Goal: Information Seeking & Learning: Learn about a topic

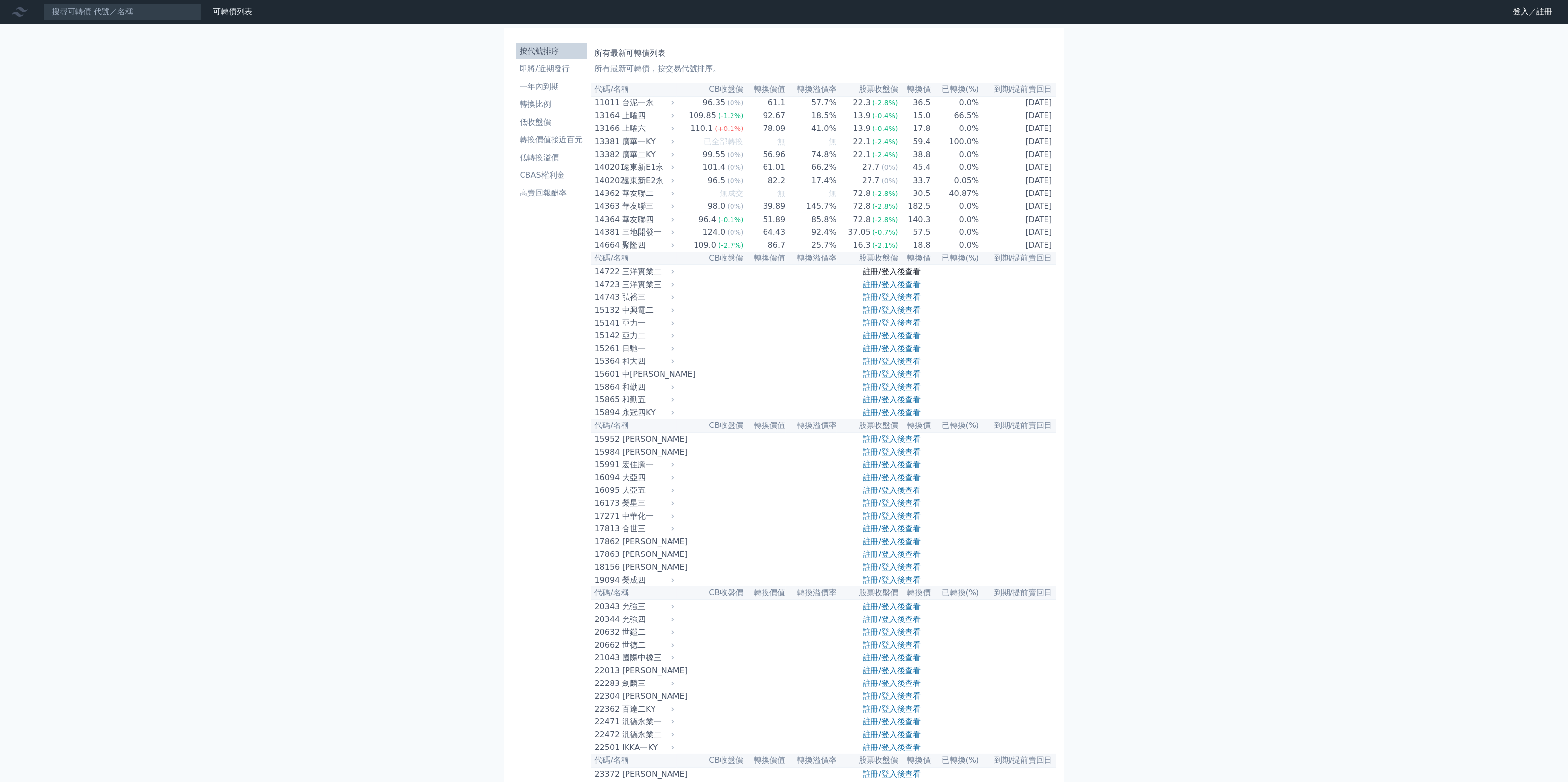
click at [900, 276] on link "註冊/登入後查看" at bounding box center [892, 271] width 57 height 10
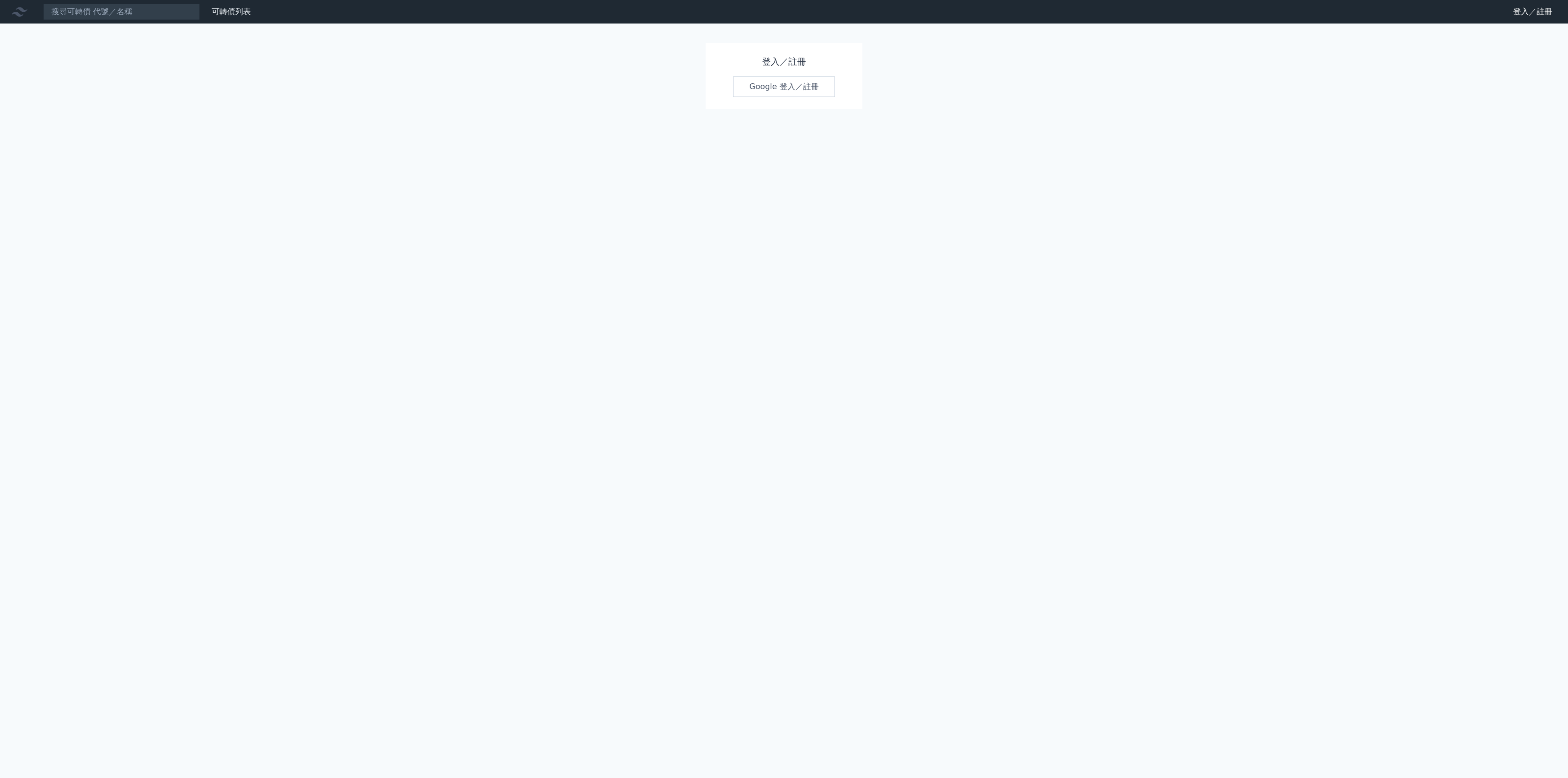
click at [800, 80] on link "Google 登入／註冊" at bounding box center [784, 86] width 102 height 21
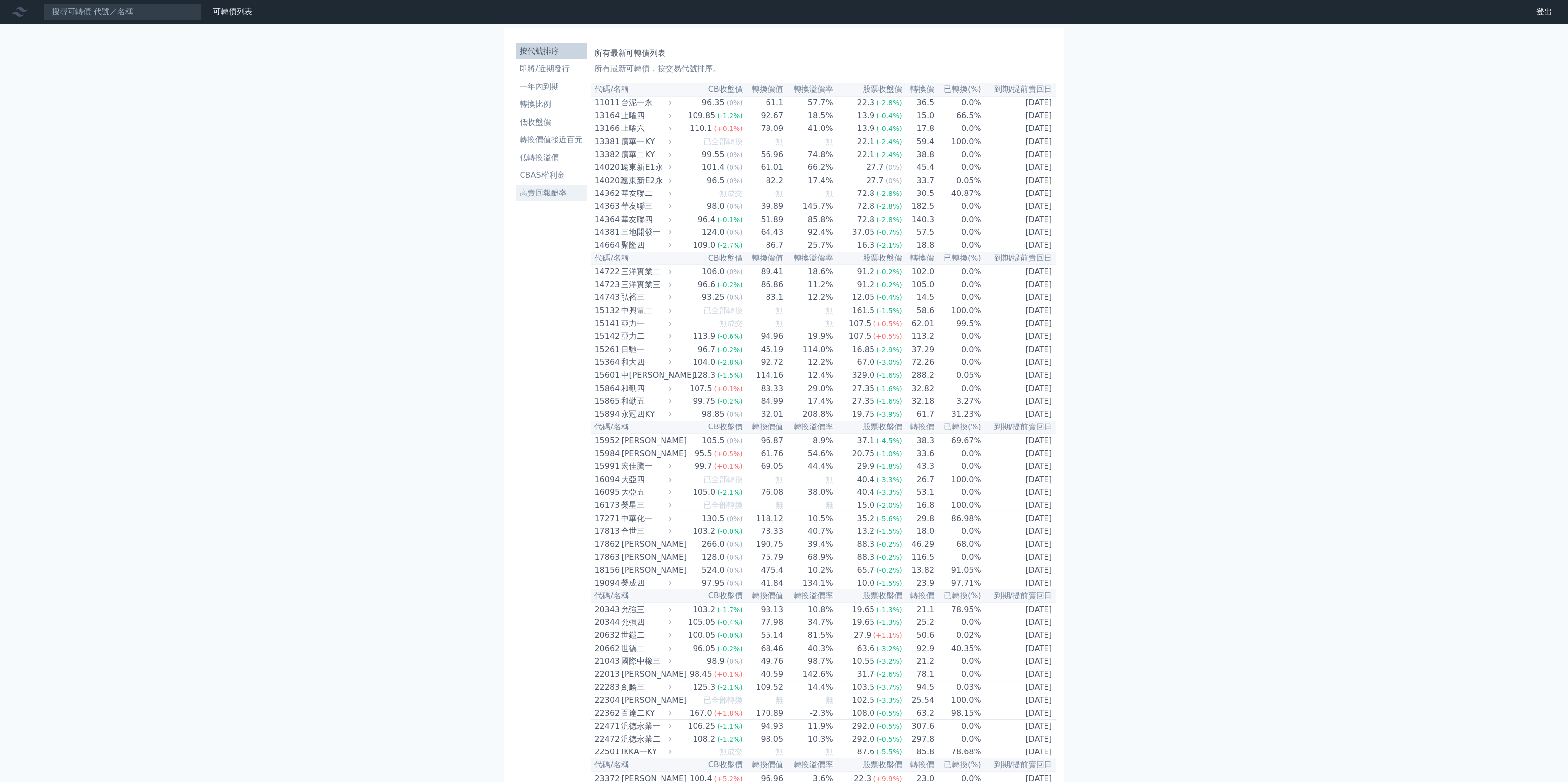
click at [562, 190] on li "高賣回報酬率" at bounding box center [552, 193] width 71 height 12
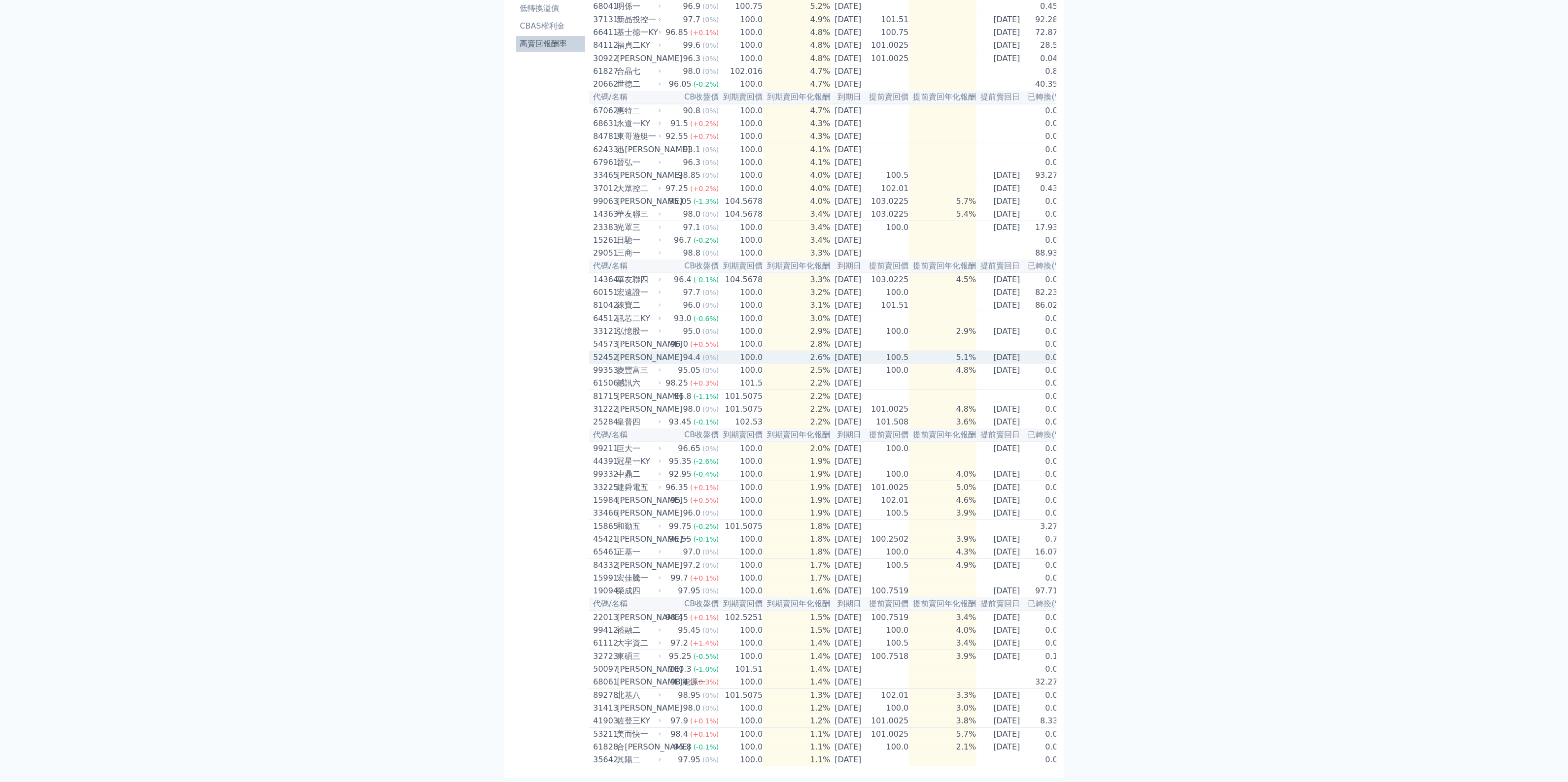
scroll to position [233, 0]
click at [909, 728] on td "101.0025" at bounding box center [887, 734] width 43 height 13
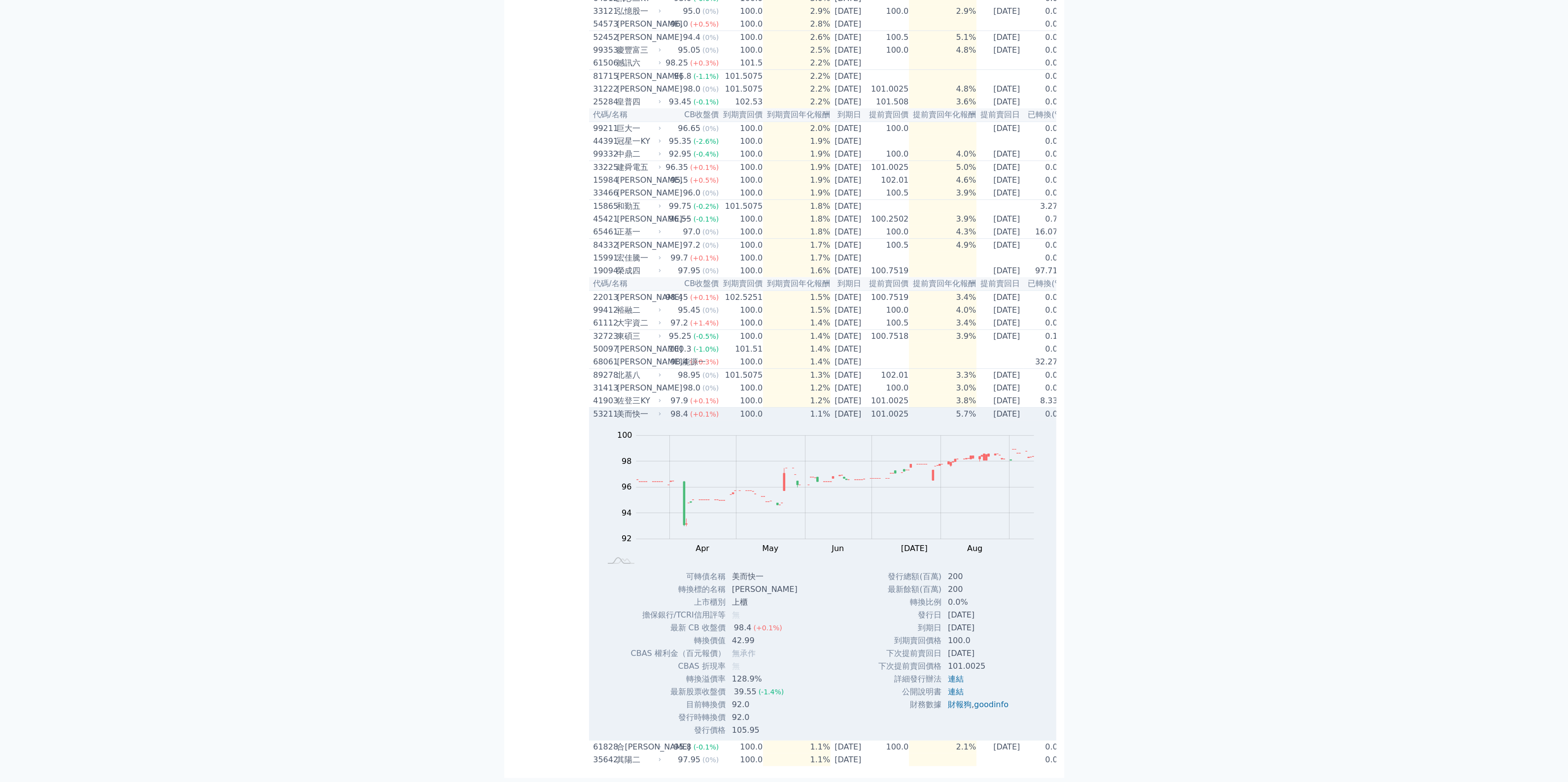
scroll to position [553, 0]
click at [917, 408] on td "5.7%" at bounding box center [943, 414] width 68 height 13
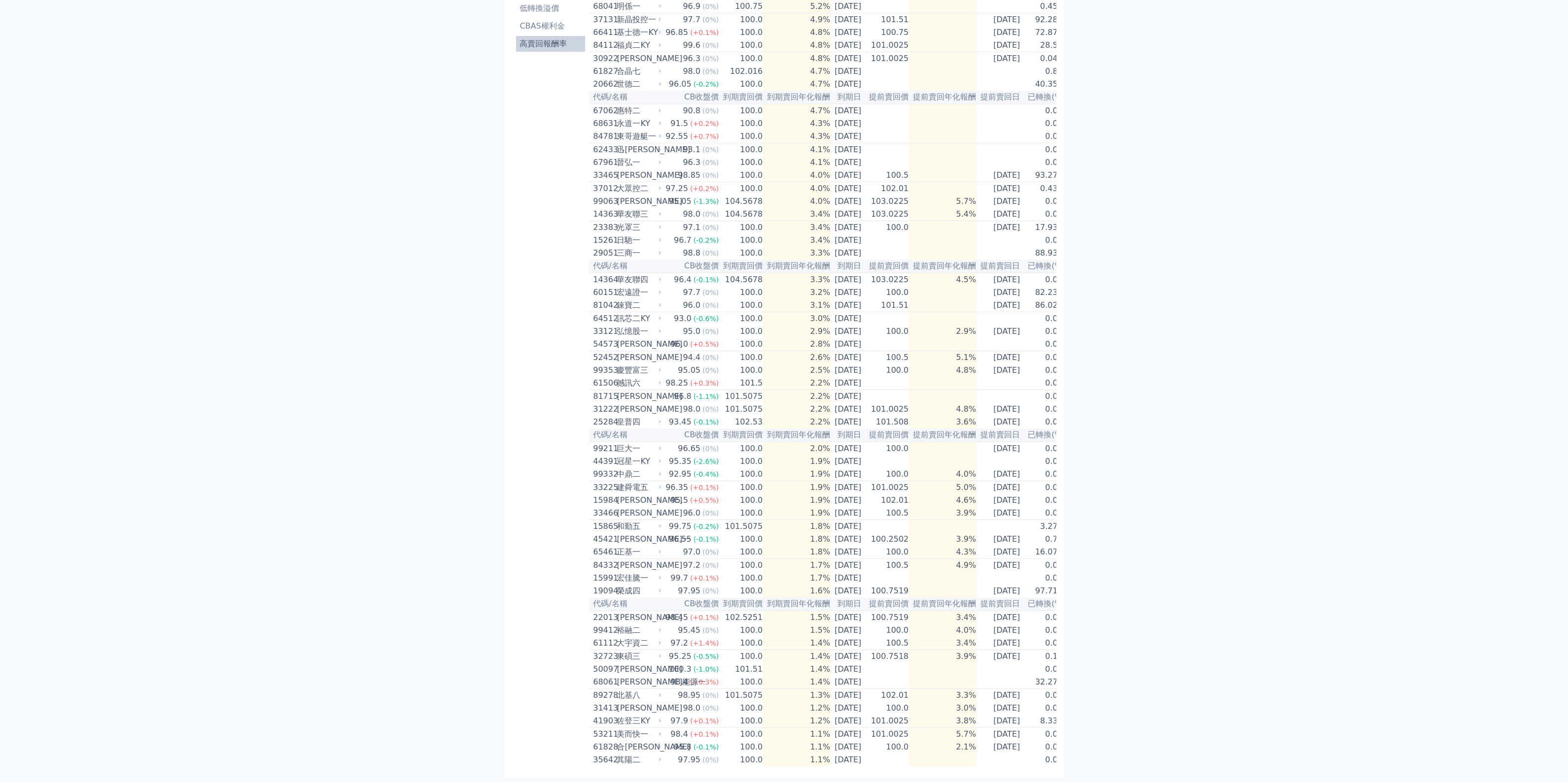
scroll to position [233, 0]
click at [952, 403] on td "4.8%" at bounding box center [943, 409] width 68 height 13
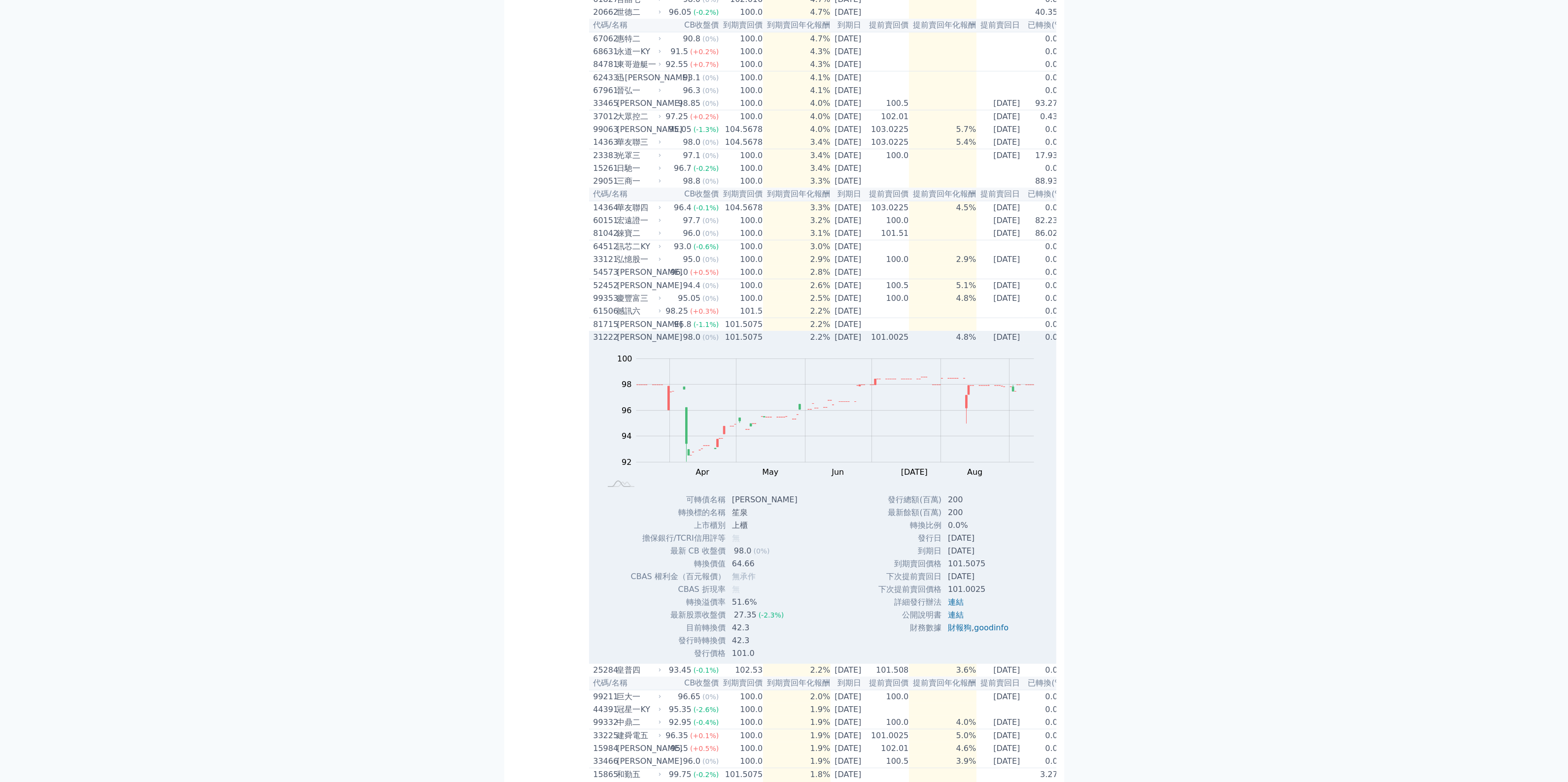
click at [952, 344] on td "4.8%" at bounding box center [943, 337] width 68 height 13
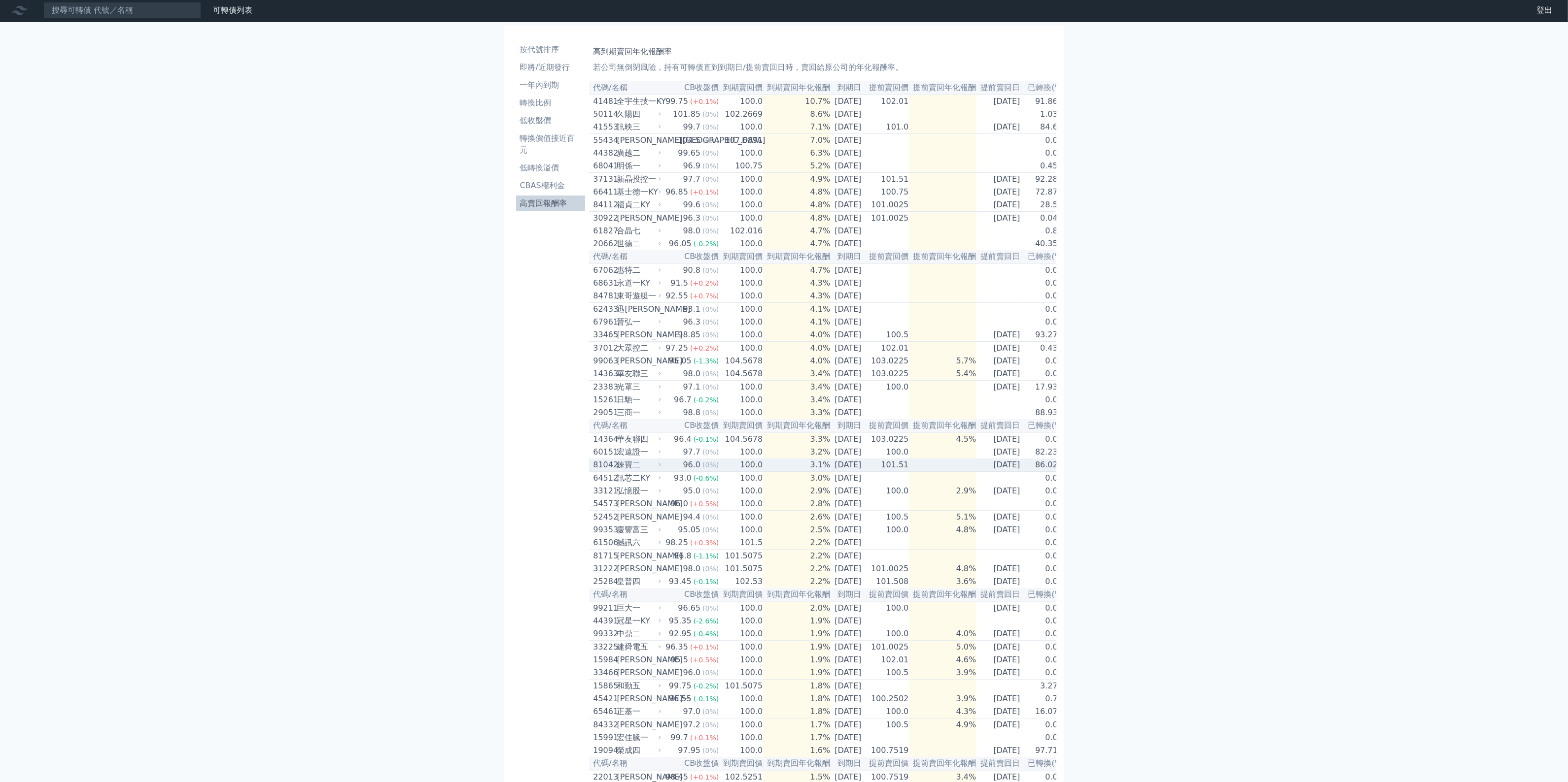
scroll to position [0, 0]
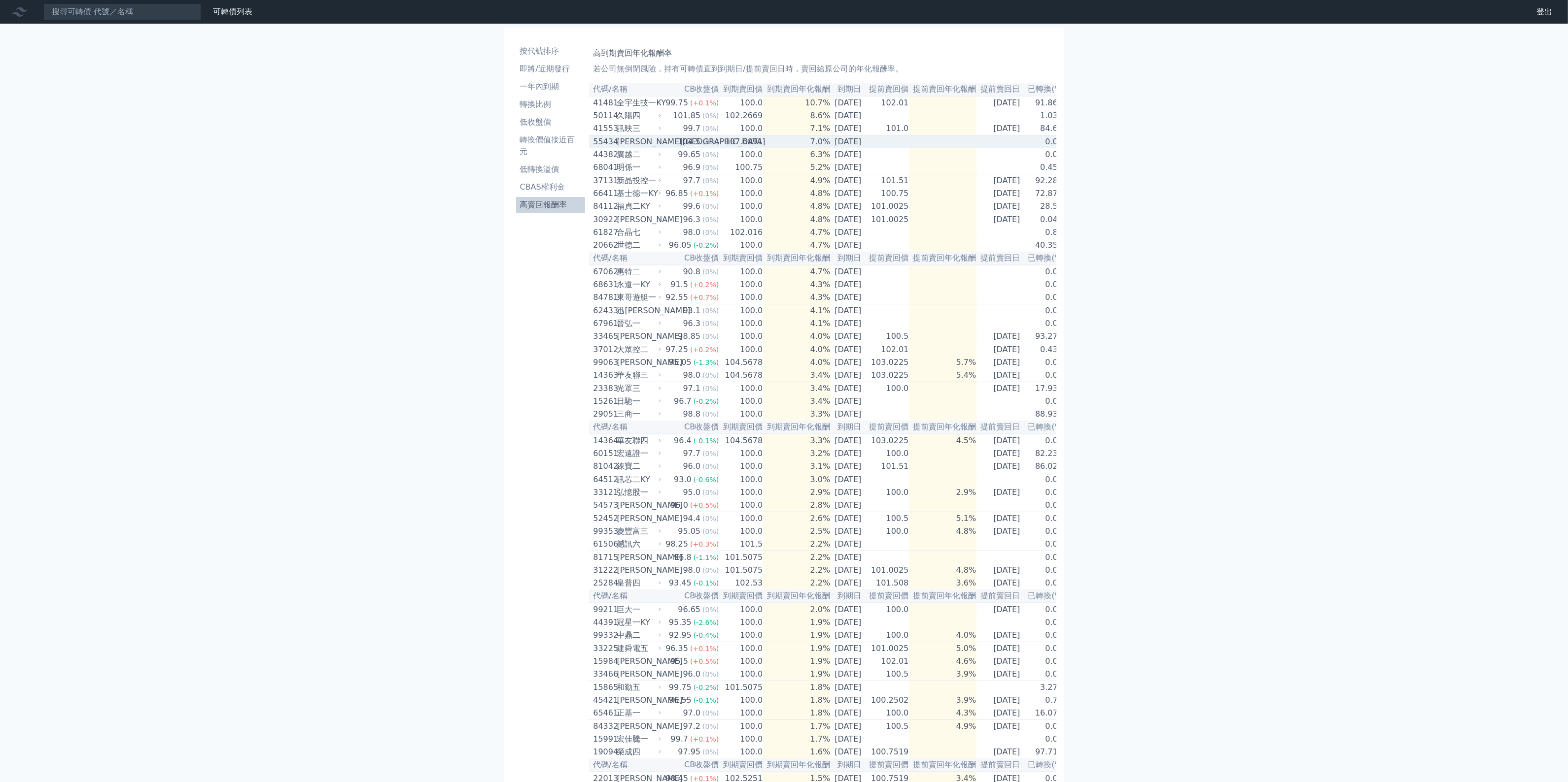
click at [807, 141] on td "7.0%" at bounding box center [797, 142] width 68 height 13
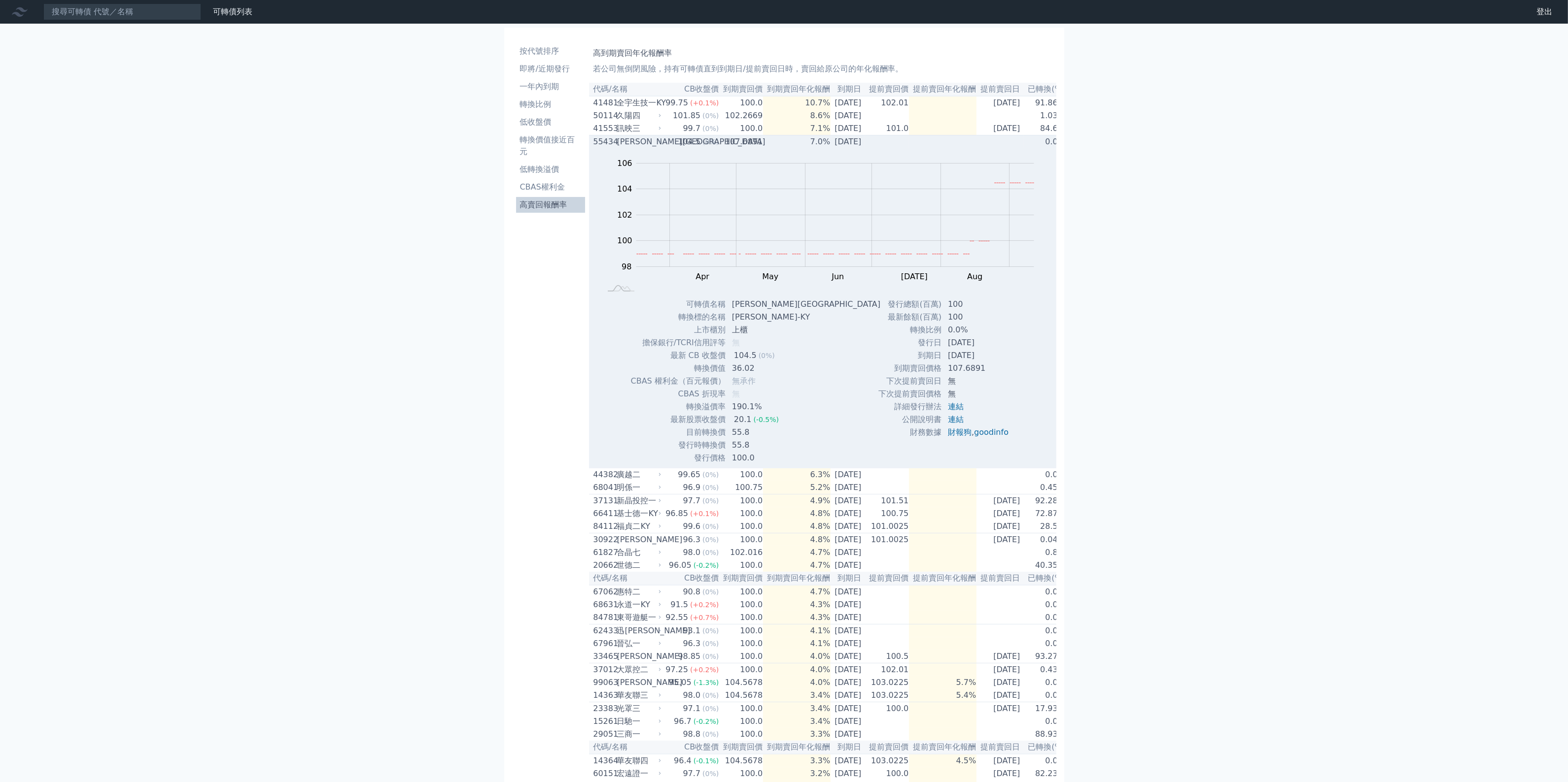
click at [763, 145] on td "7.0%" at bounding box center [797, 142] width 68 height 13
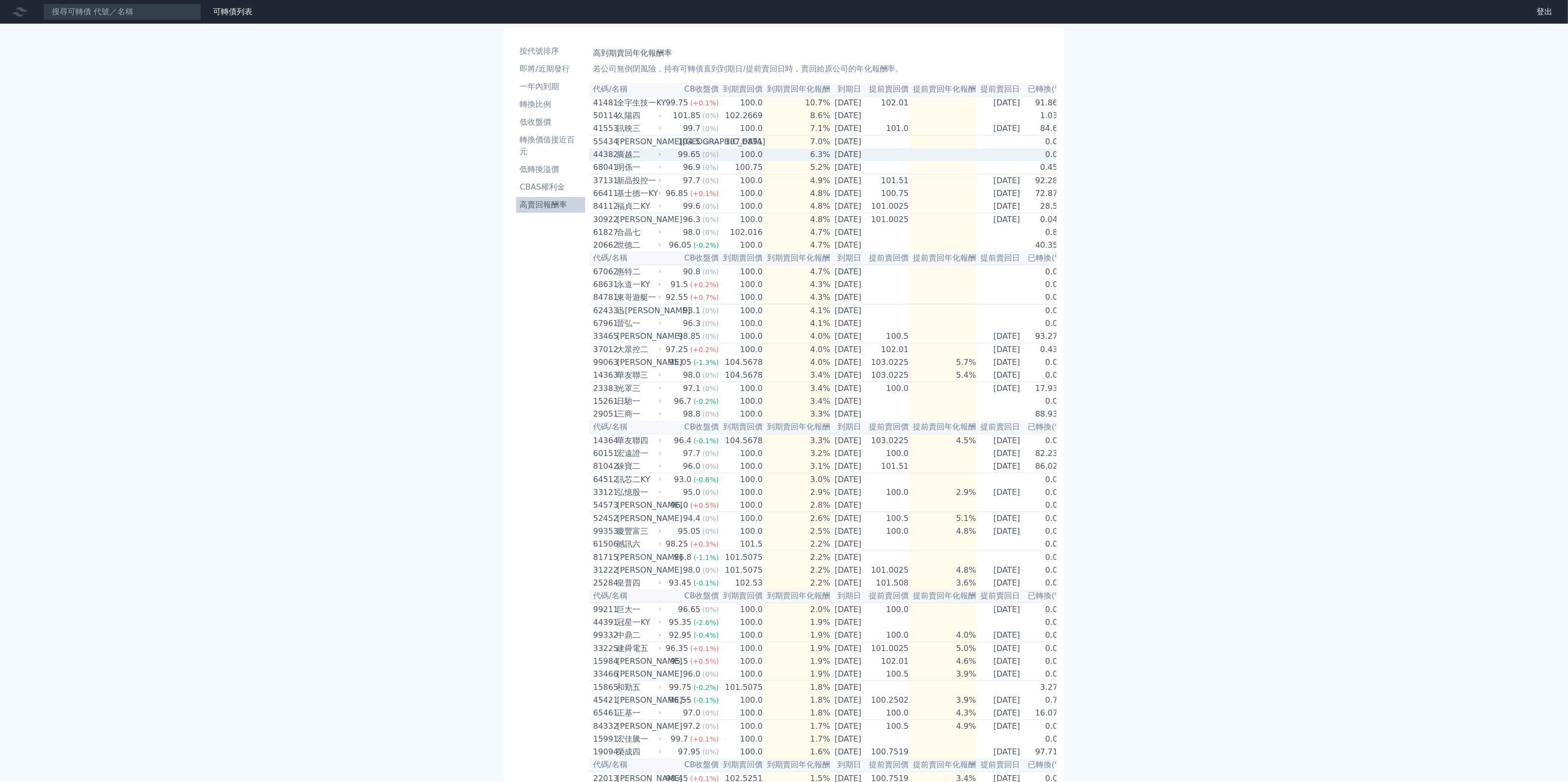
click at [763, 159] on td "6.3%" at bounding box center [797, 155] width 68 height 13
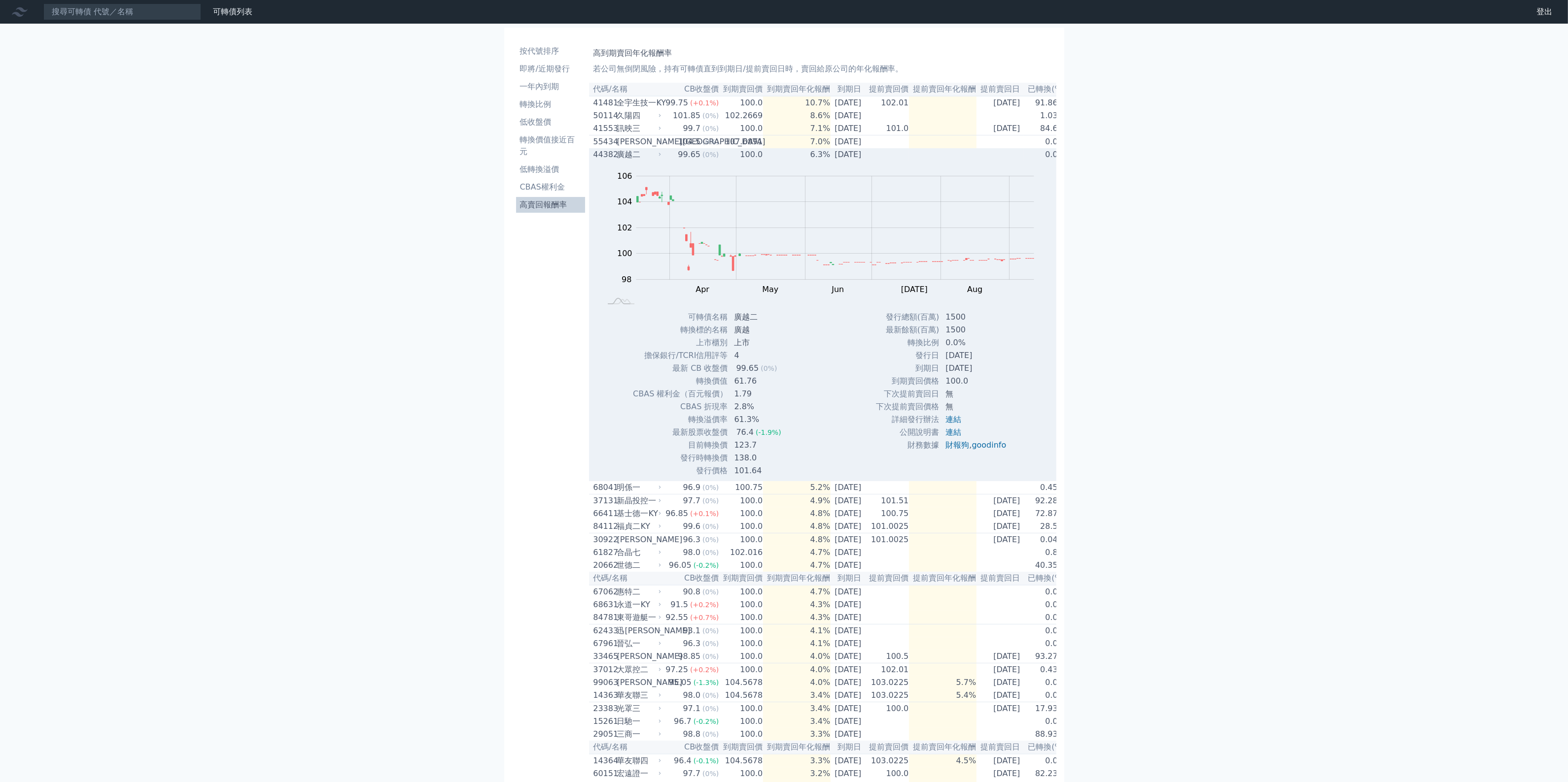
click at [781, 156] on td "6.3%" at bounding box center [797, 155] width 68 height 13
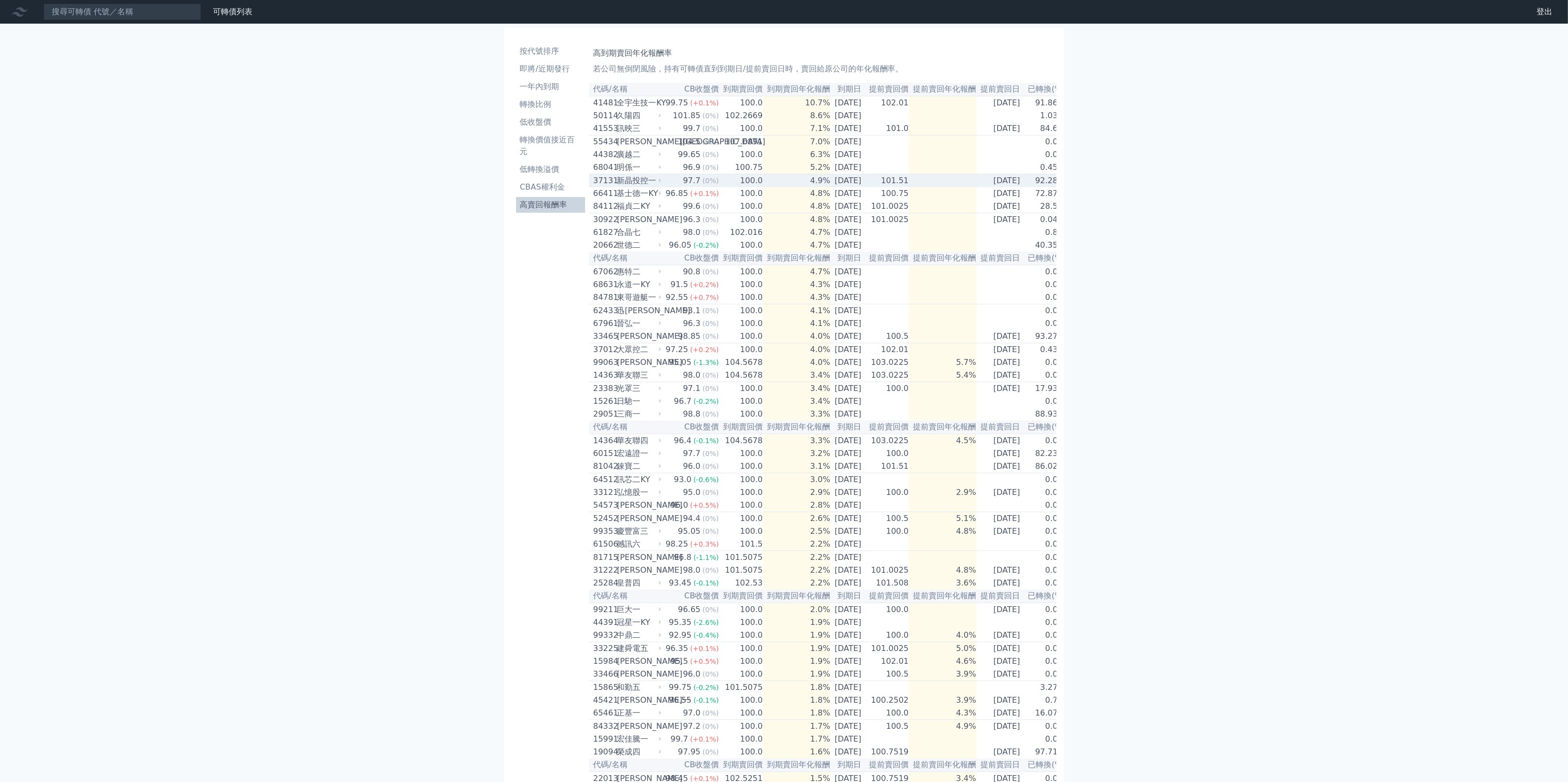
click at [787, 181] on td "4.9%" at bounding box center [797, 181] width 68 height 13
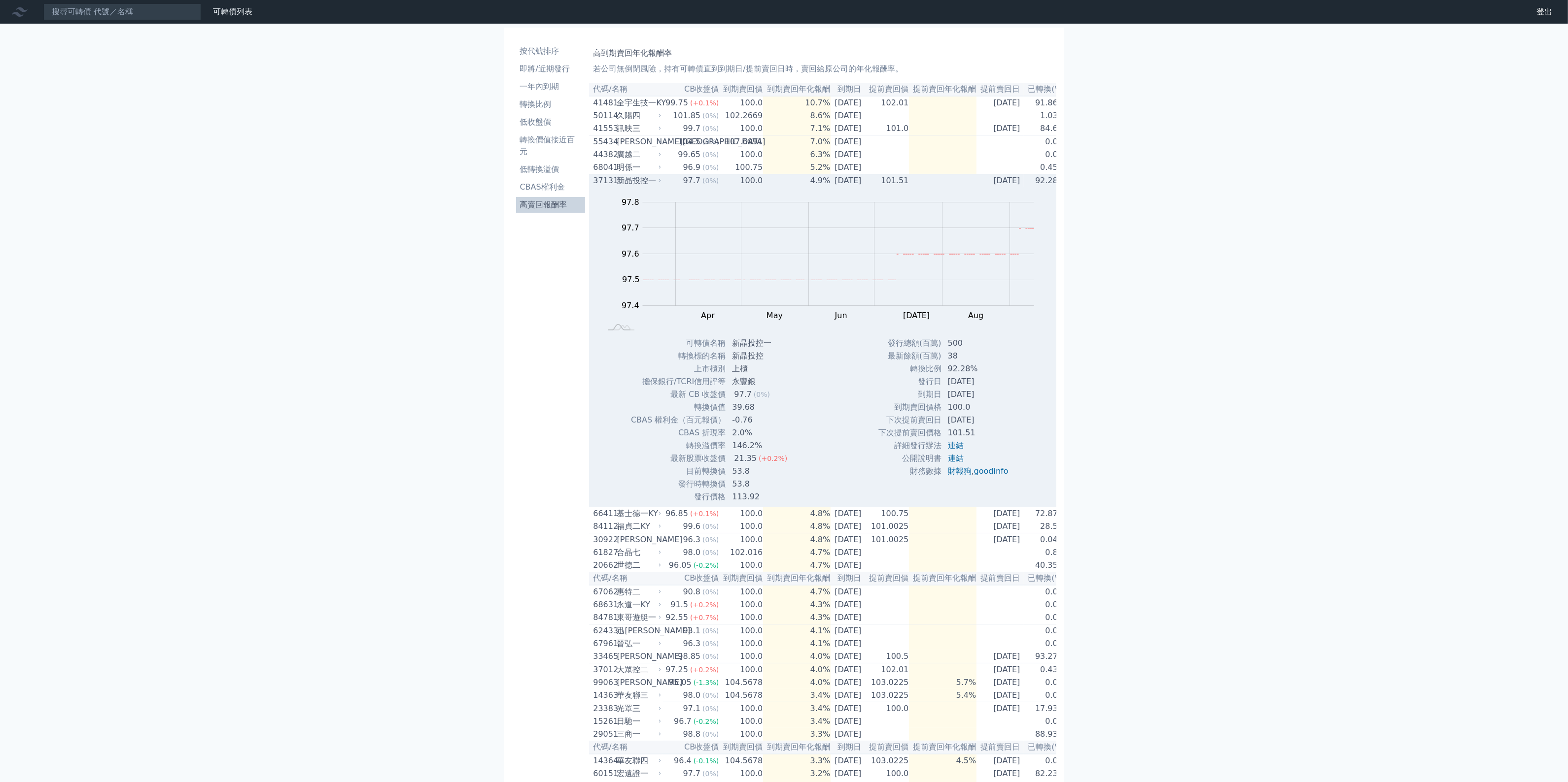
click at [753, 182] on td "100.0" at bounding box center [741, 181] width 43 height 13
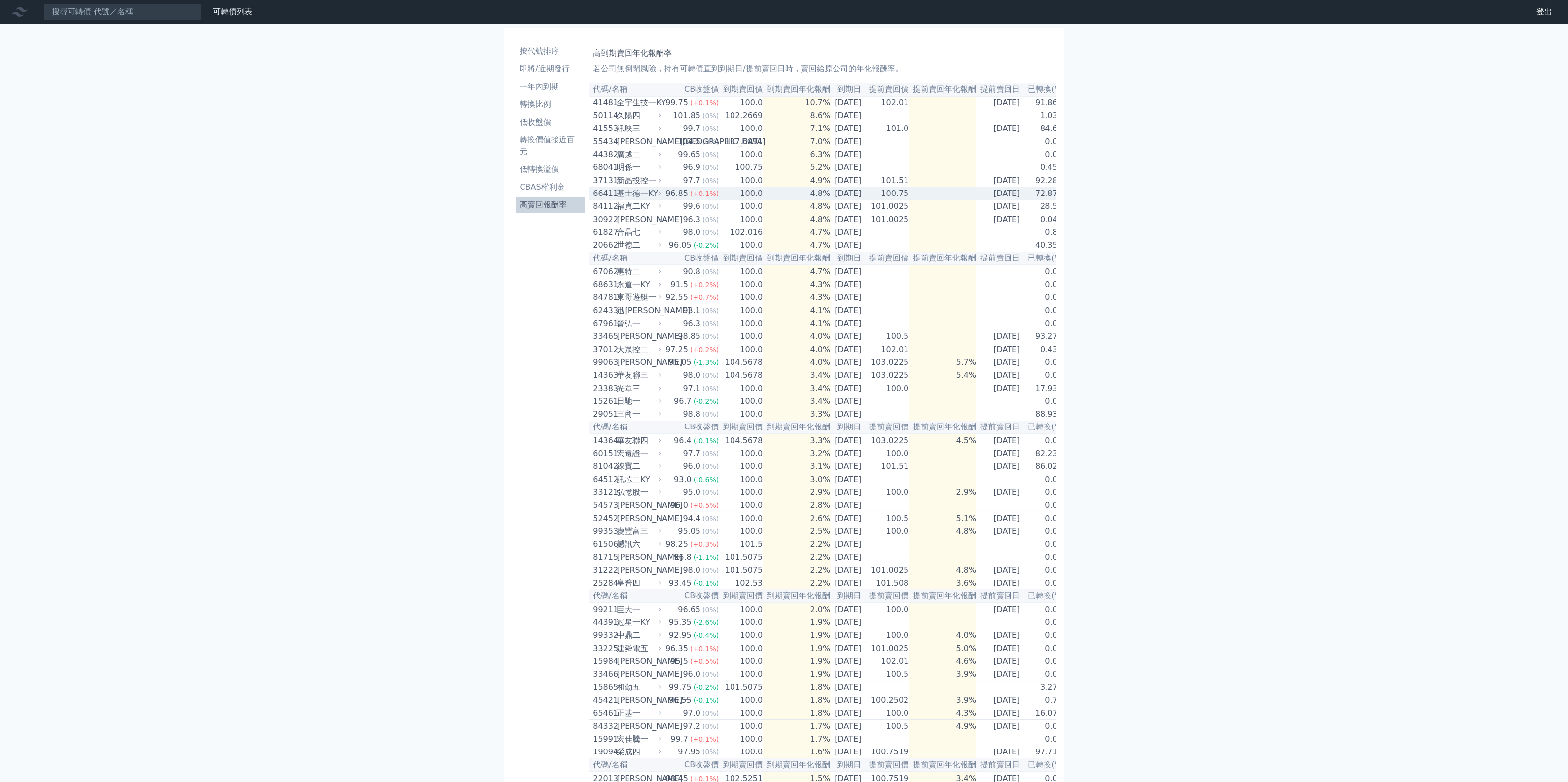
click at [763, 197] on td "4.8%" at bounding box center [797, 193] width 68 height 13
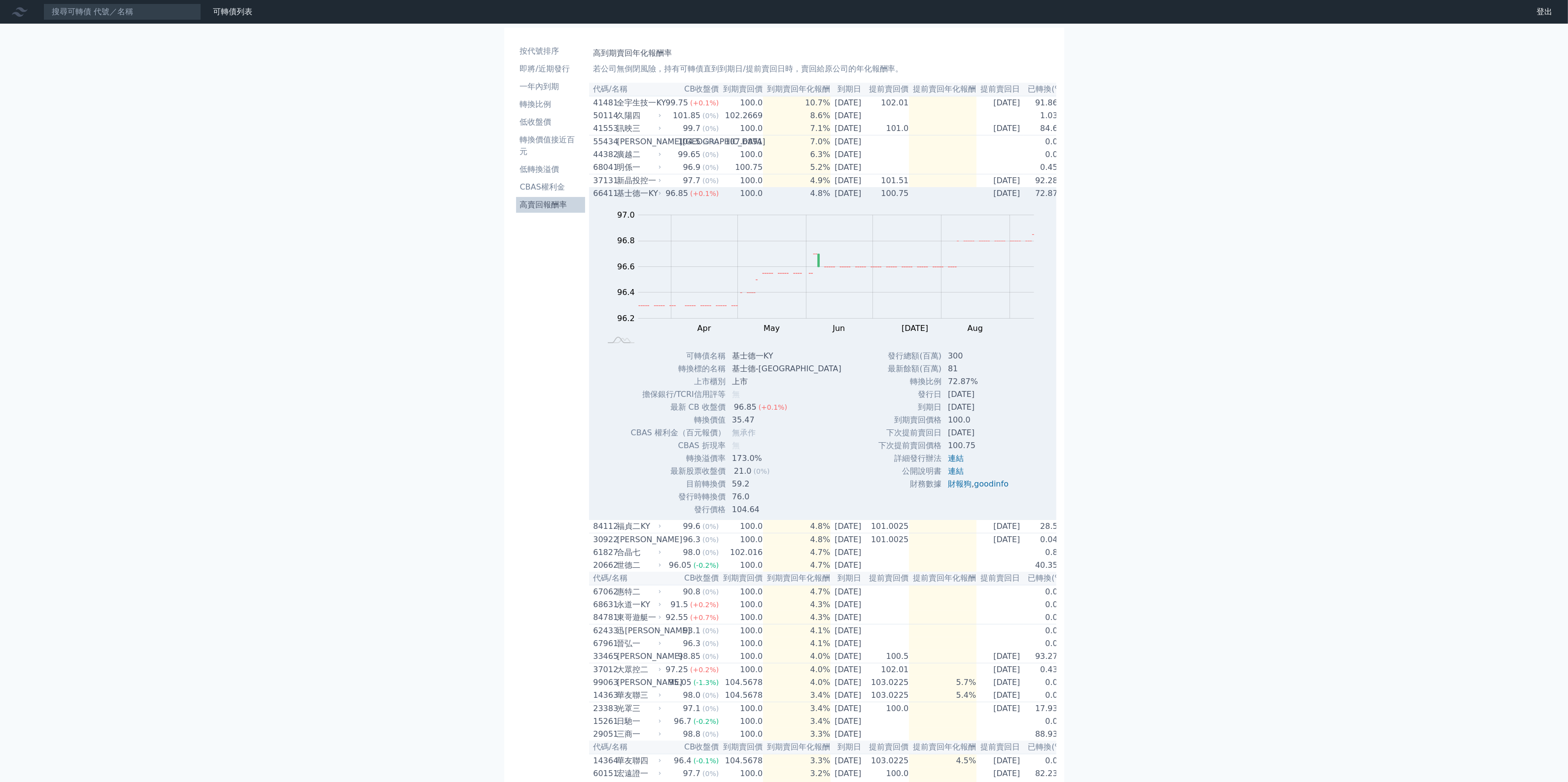
click at [763, 197] on td "4.8%" at bounding box center [797, 193] width 68 height 13
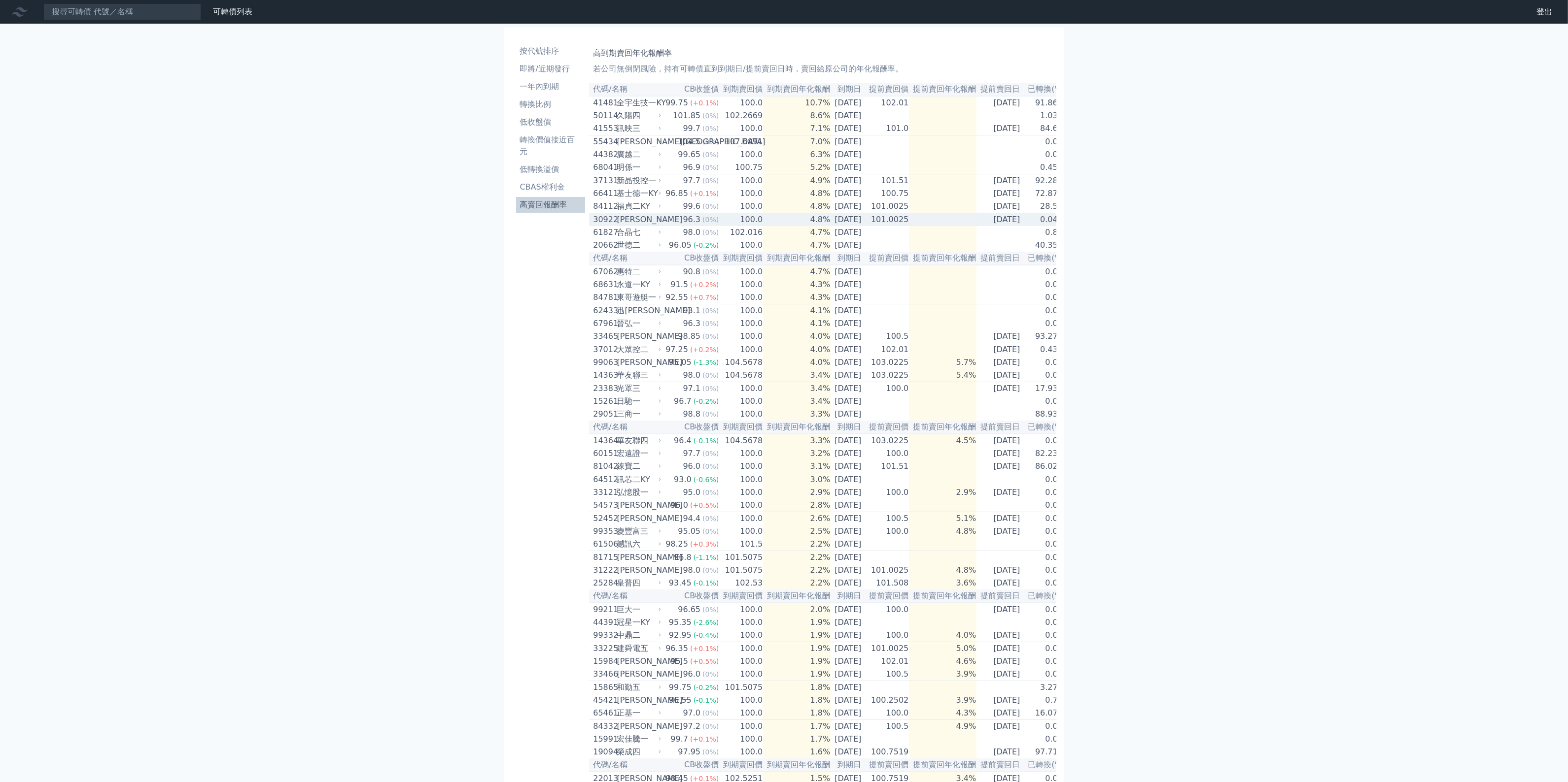
click at [763, 227] on td "4.8%" at bounding box center [797, 220] width 68 height 13
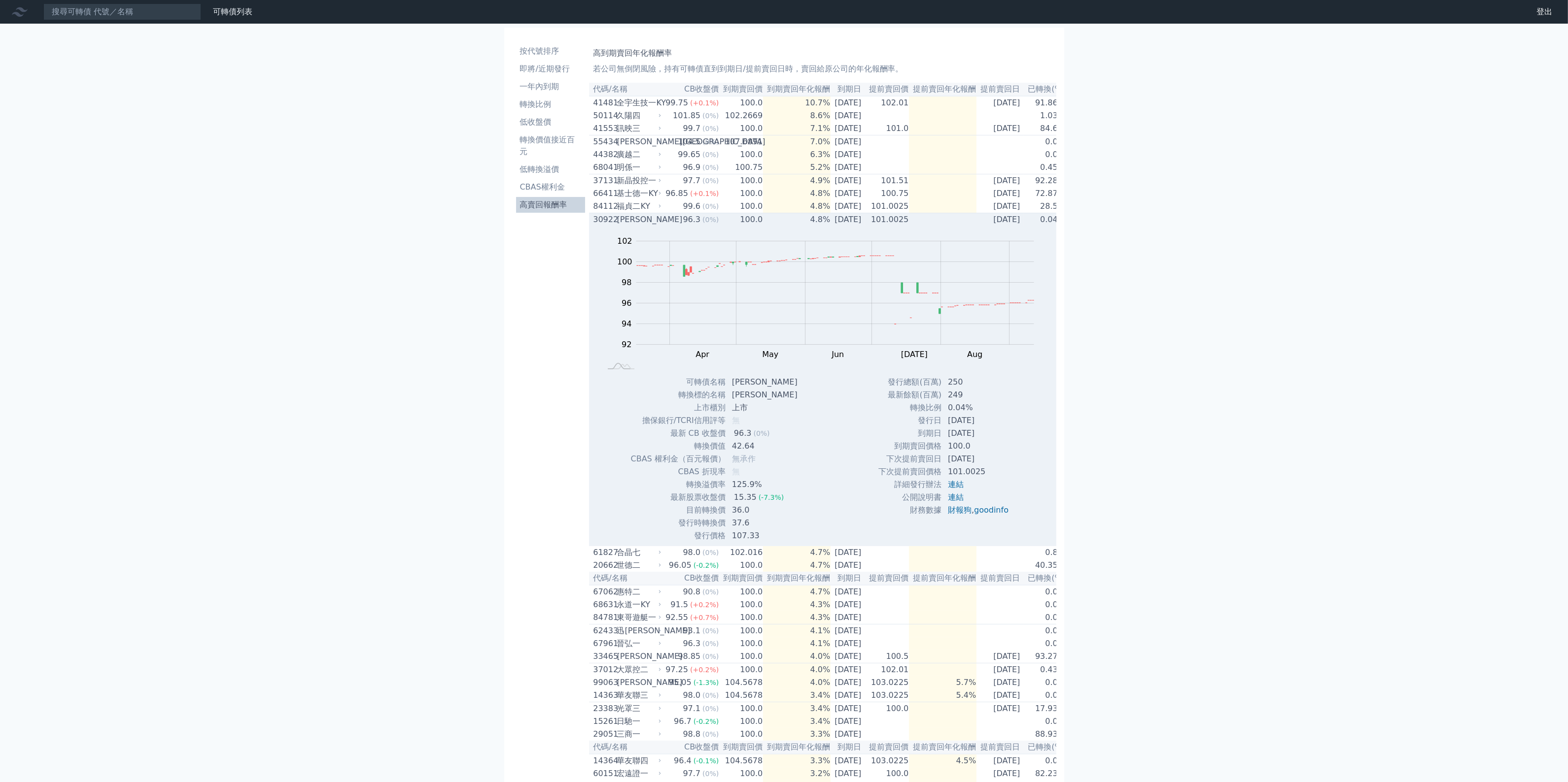
click at [763, 227] on td "4.8%" at bounding box center [797, 220] width 68 height 13
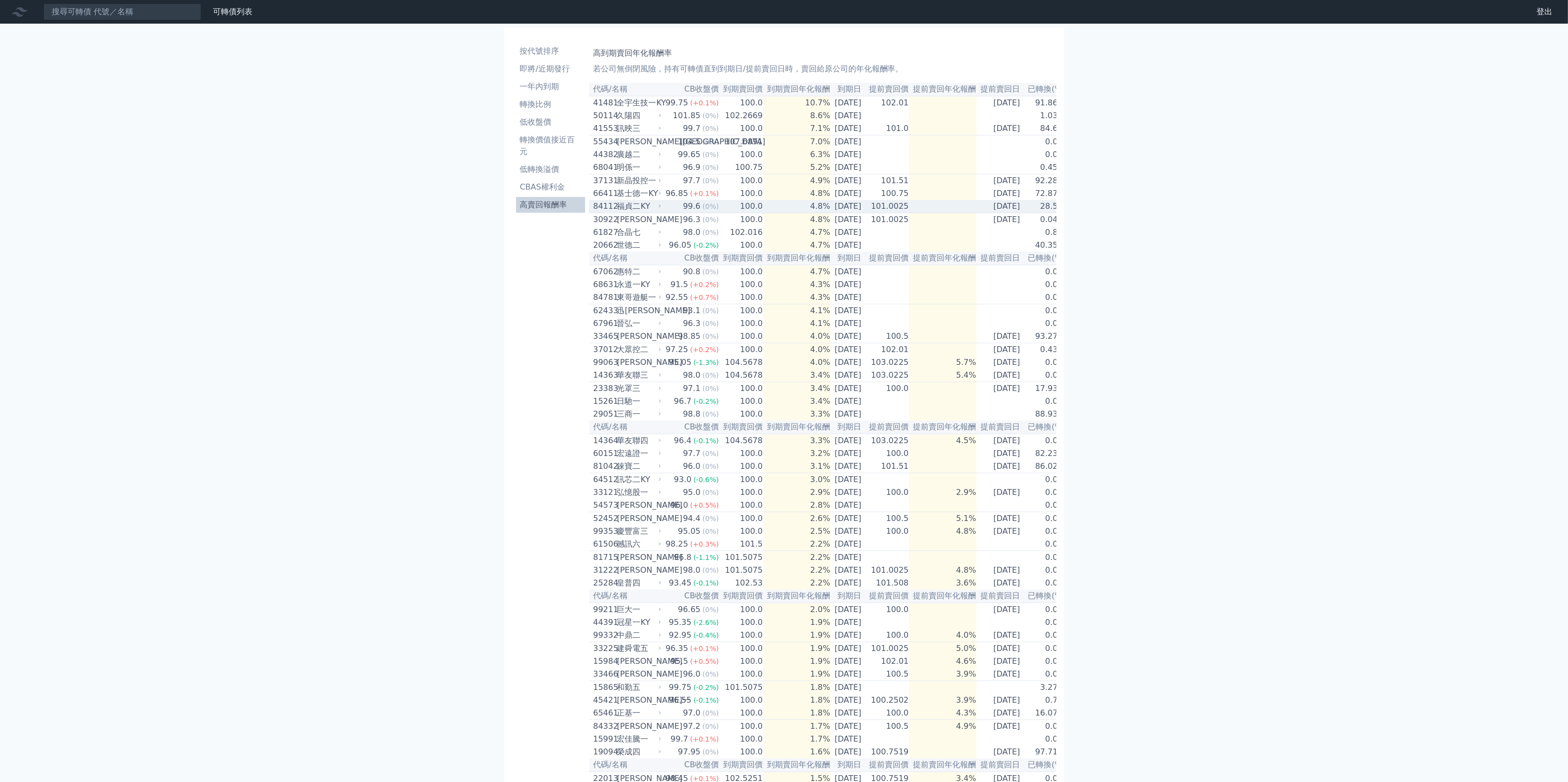
click at [763, 213] on td "4.8%" at bounding box center [797, 206] width 68 height 13
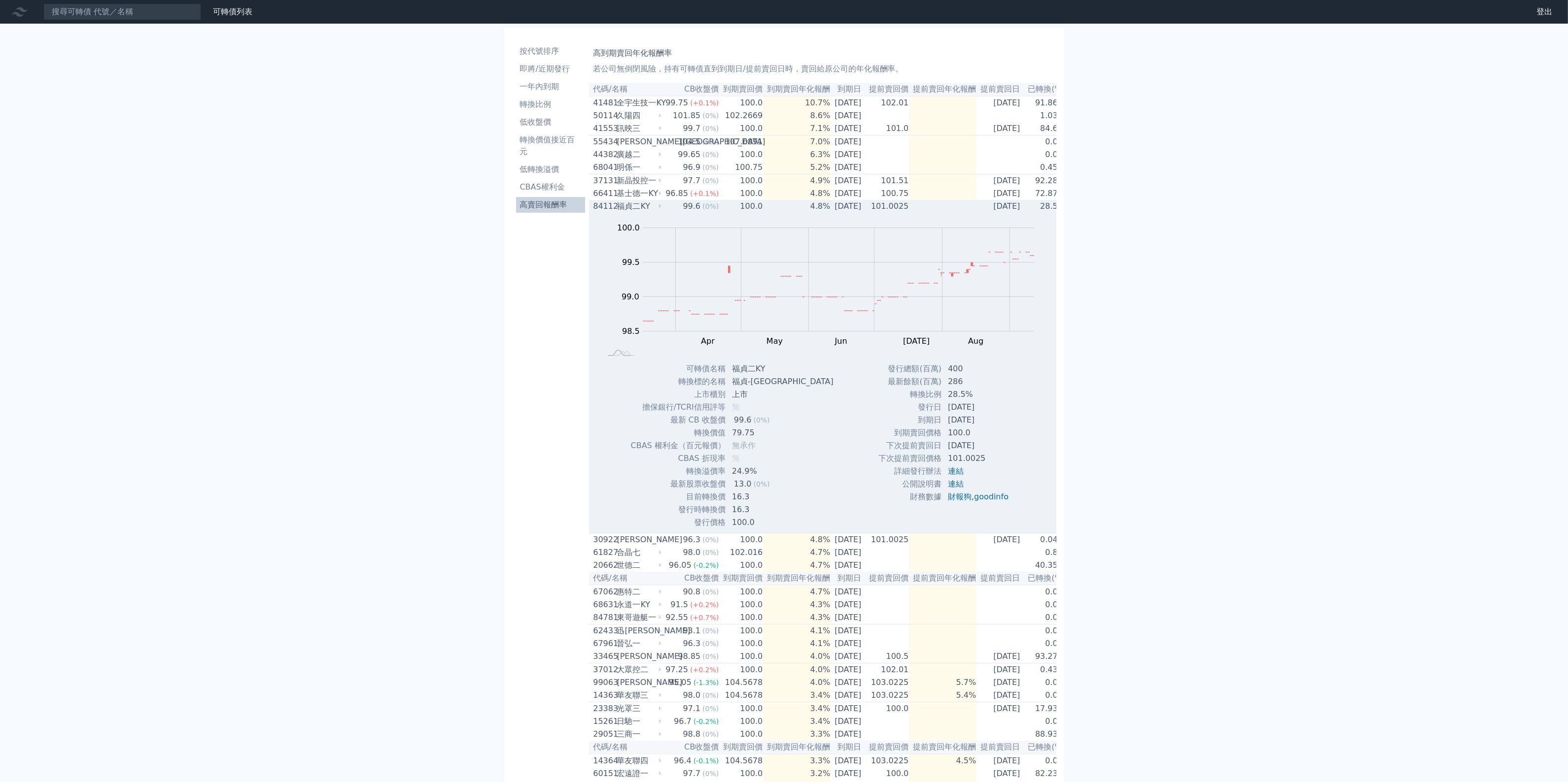
click at [763, 213] on td "4.8%" at bounding box center [797, 206] width 68 height 13
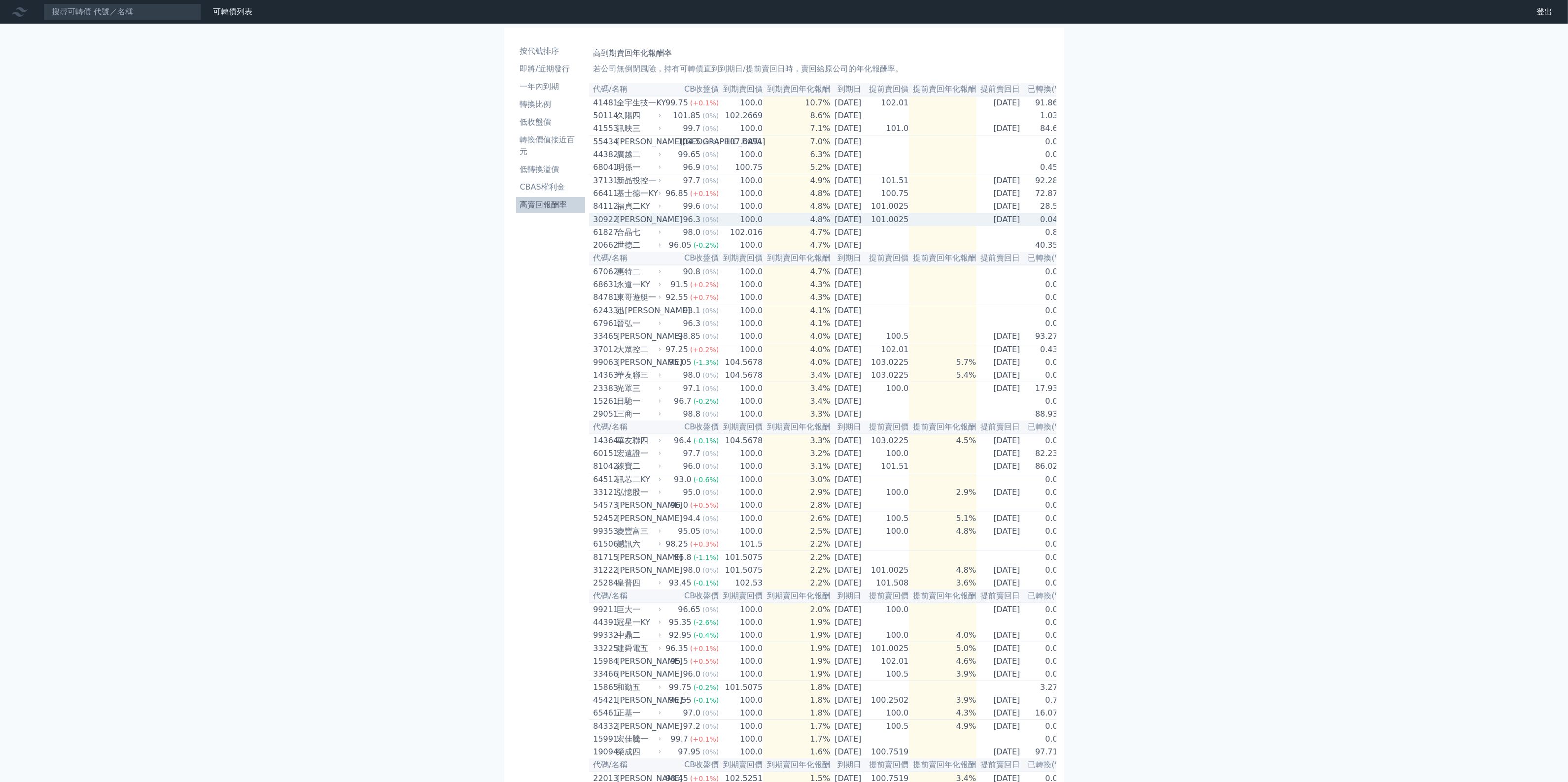
click at [763, 227] on td "4.8%" at bounding box center [797, 220] width 68 height 13
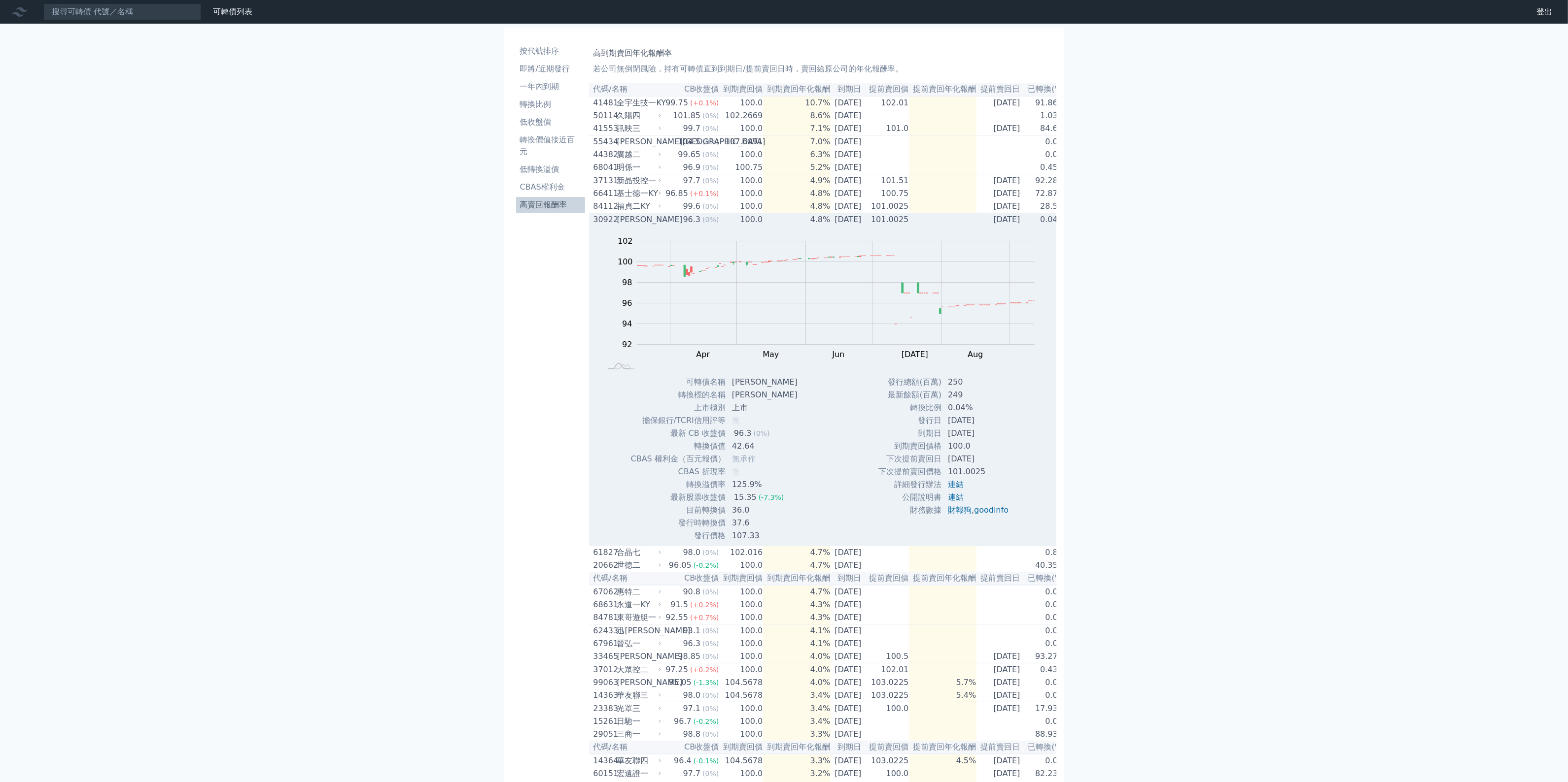
click at [763, 227] on td "4.8%" at bounding box center [797, 220] width 68 height 13
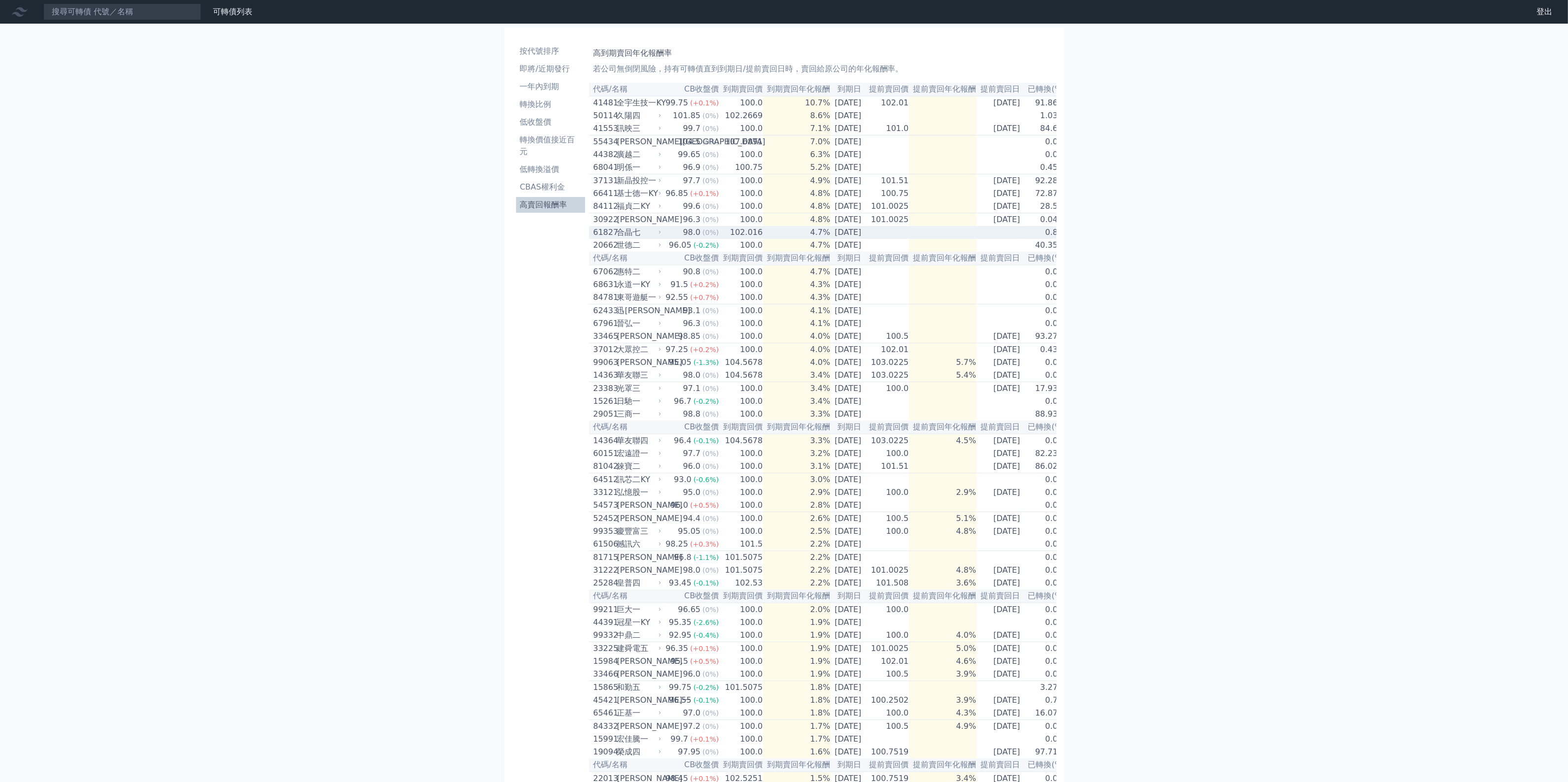
click at [763, 239] on td "4.7%" at bounding box center [797, 232] width 68 height 13
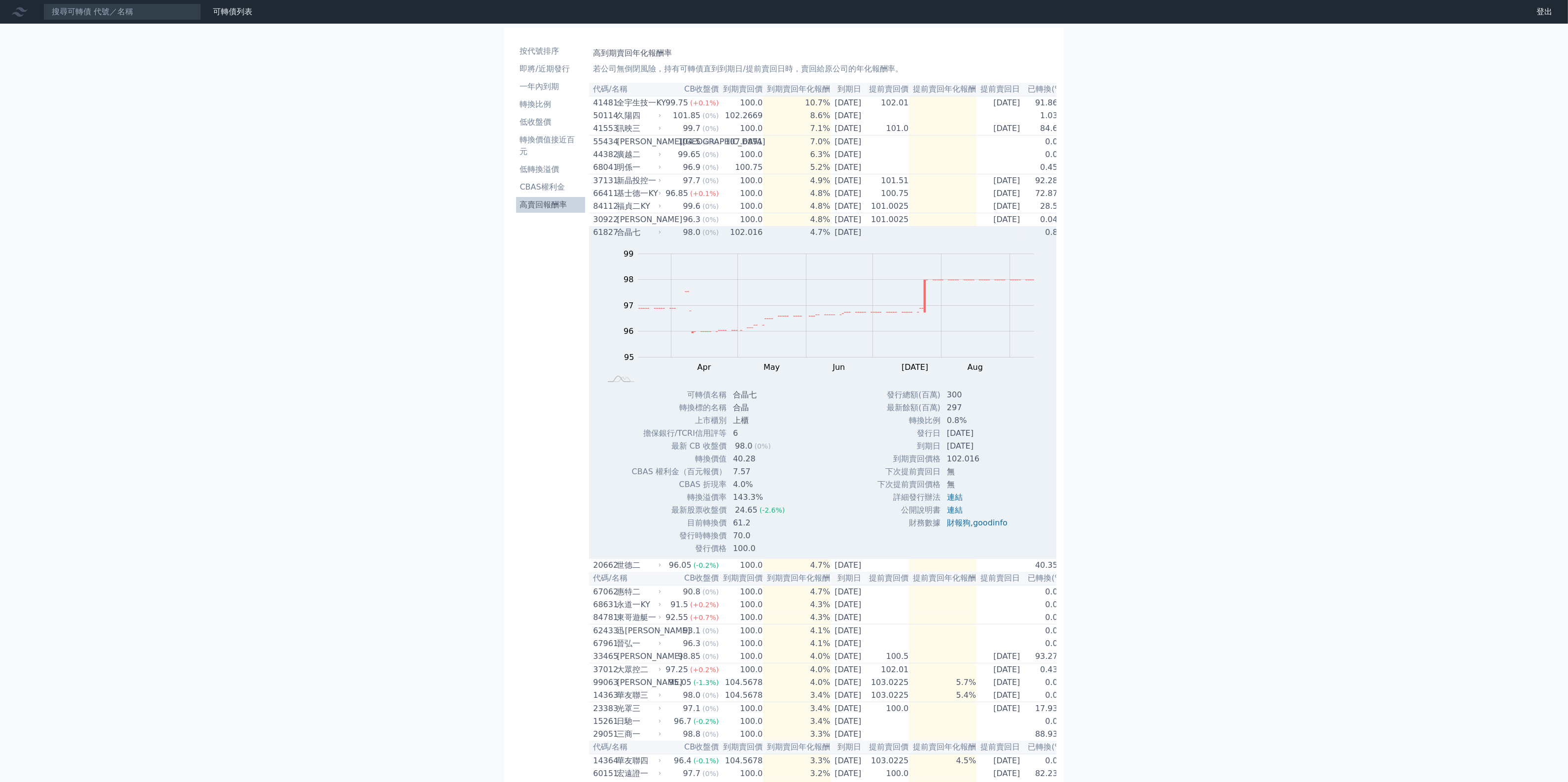
click at [763, 239] on td "4.7%" at bounding box center [797, 232] width 68 height 13
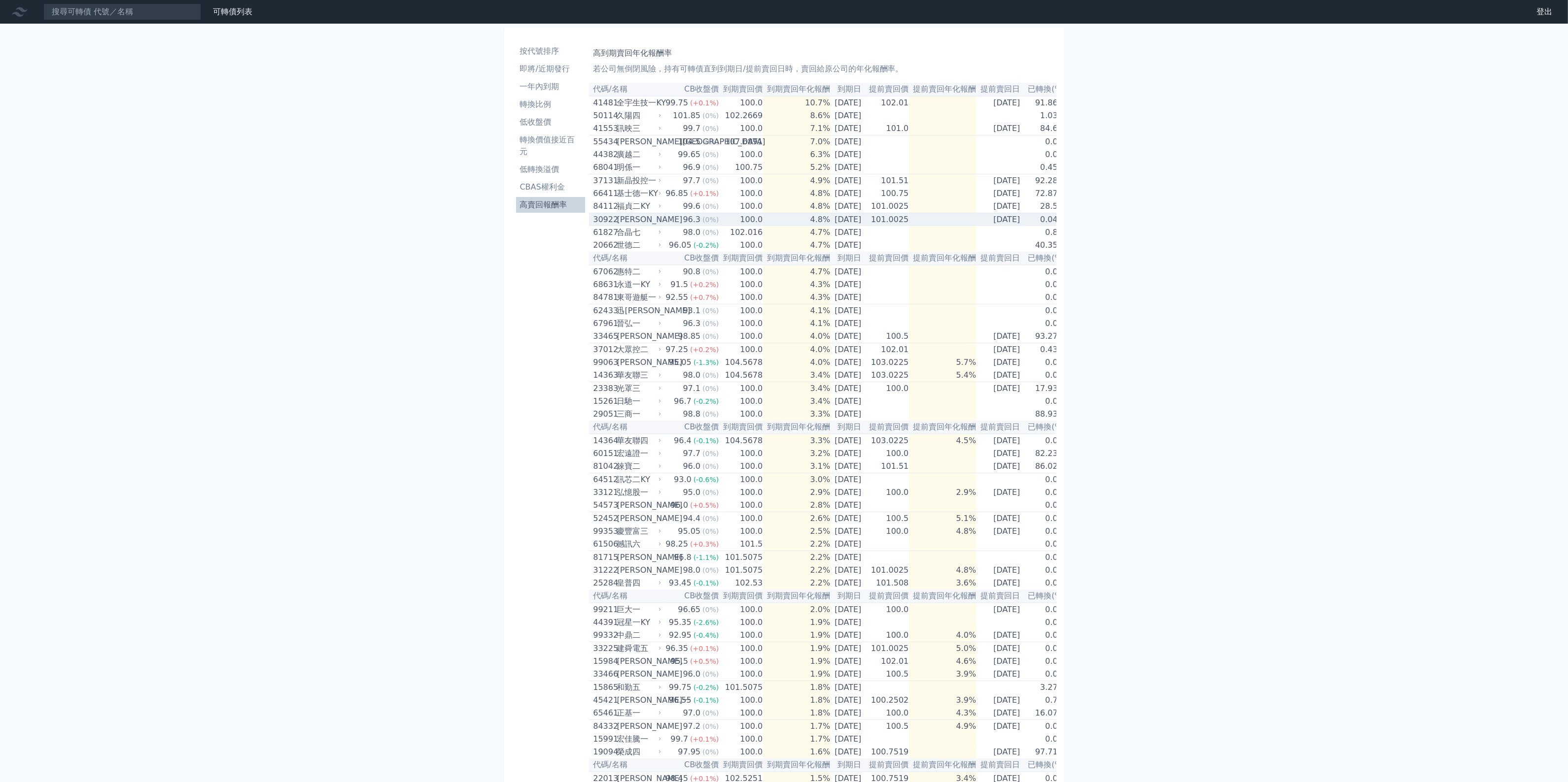
click at [770, 224] on td "4.8%" at bounding box center [797, 220] width 68 height 13
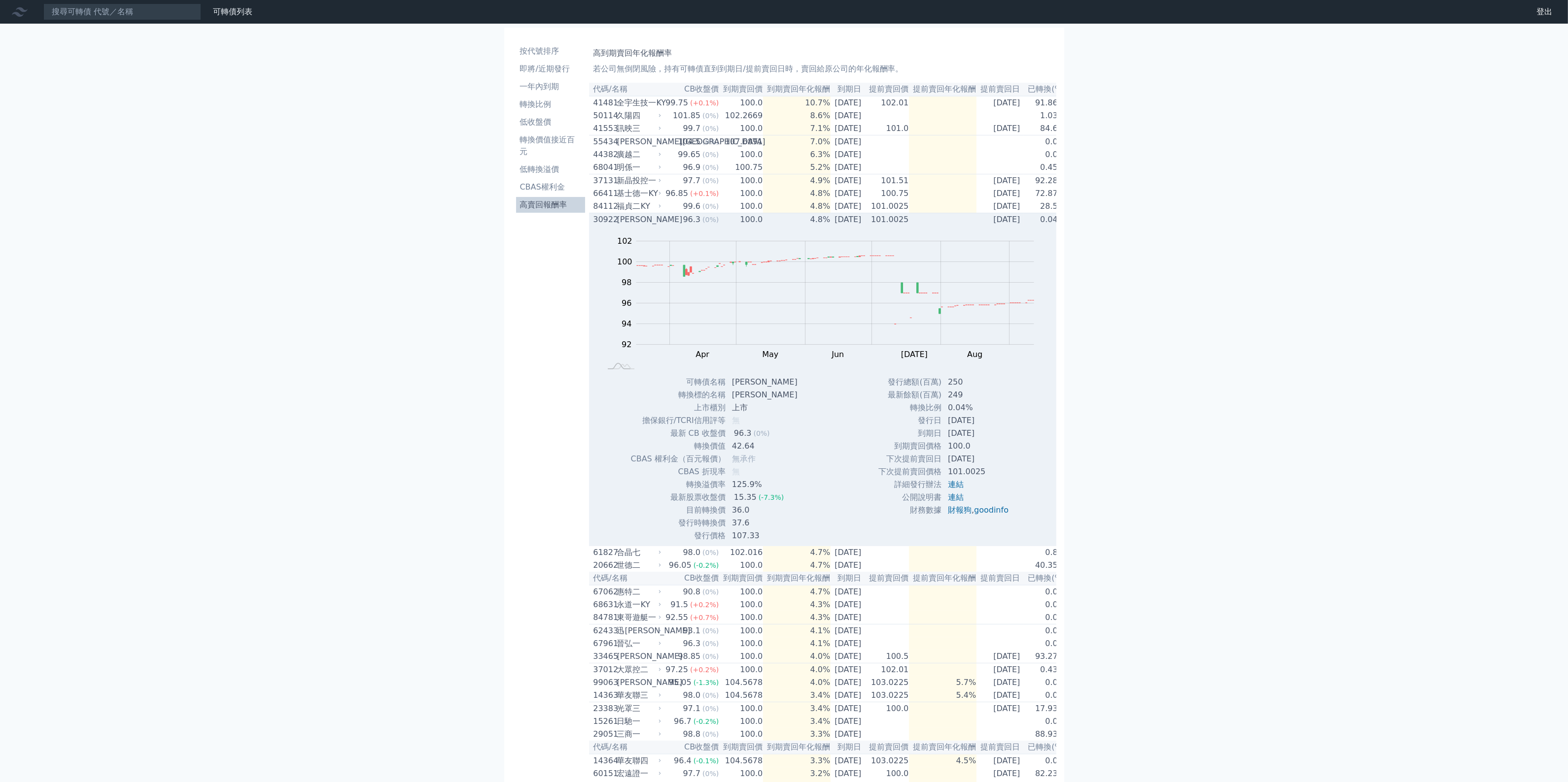
click at [770, 224] on td "4.8%" at bounding box center [797, 220] width 68 height 13
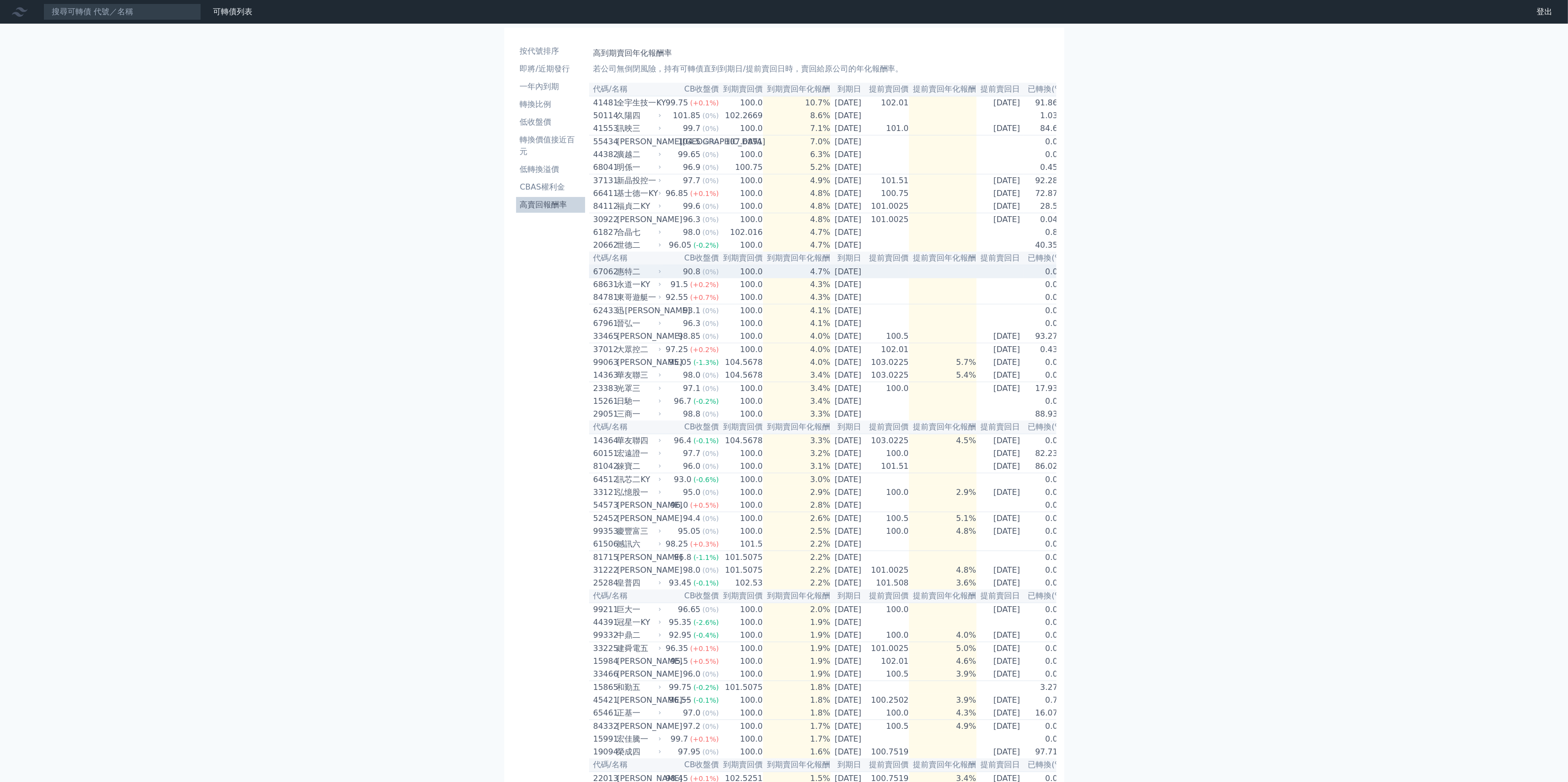
click at [763, 278] on td "4.7%" at bounding box center [797, 271] width 68 height 13
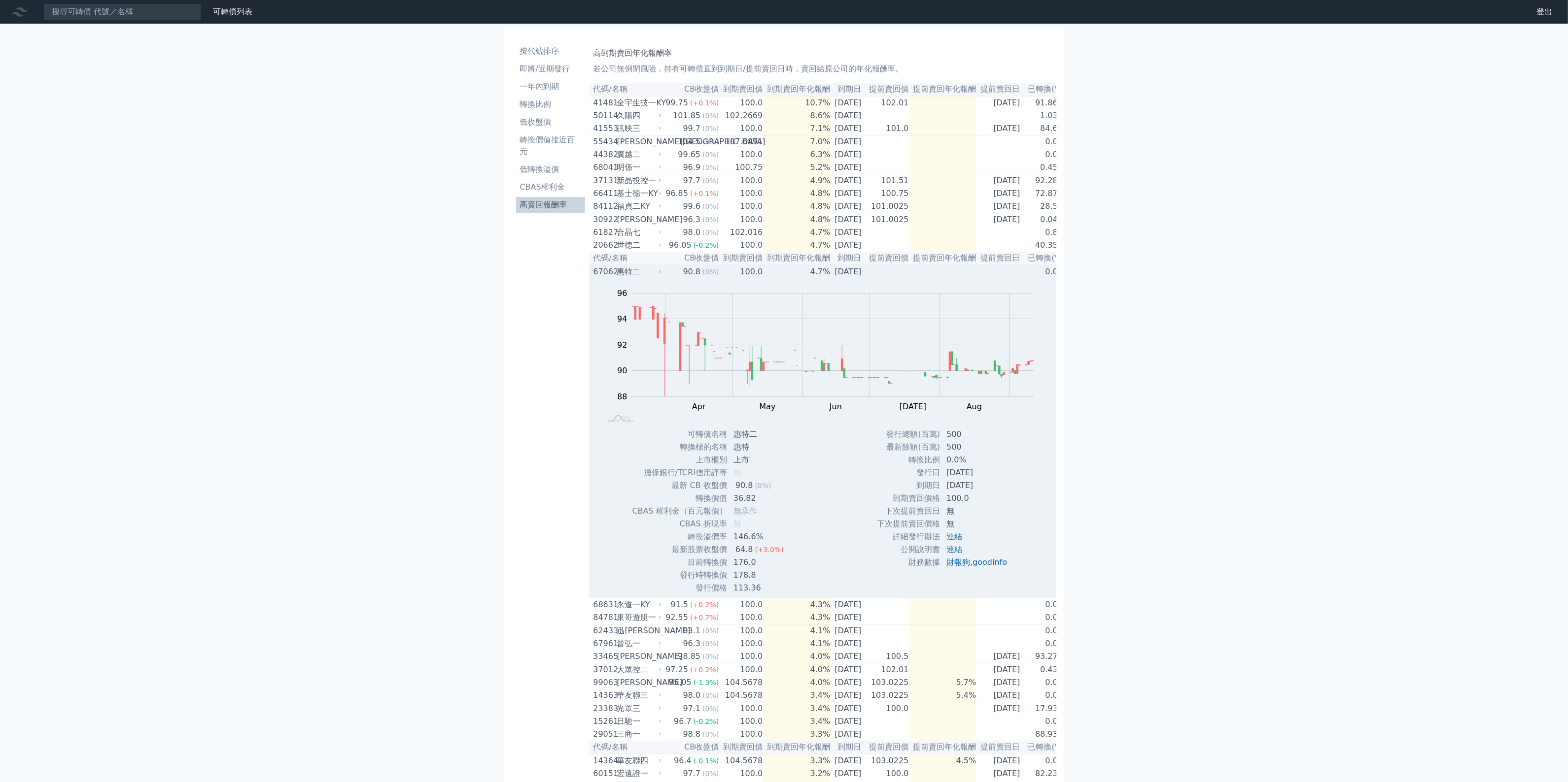
click at [763, 278] on td "4.7%" at bounding box center [797, 271] width 68 height 13
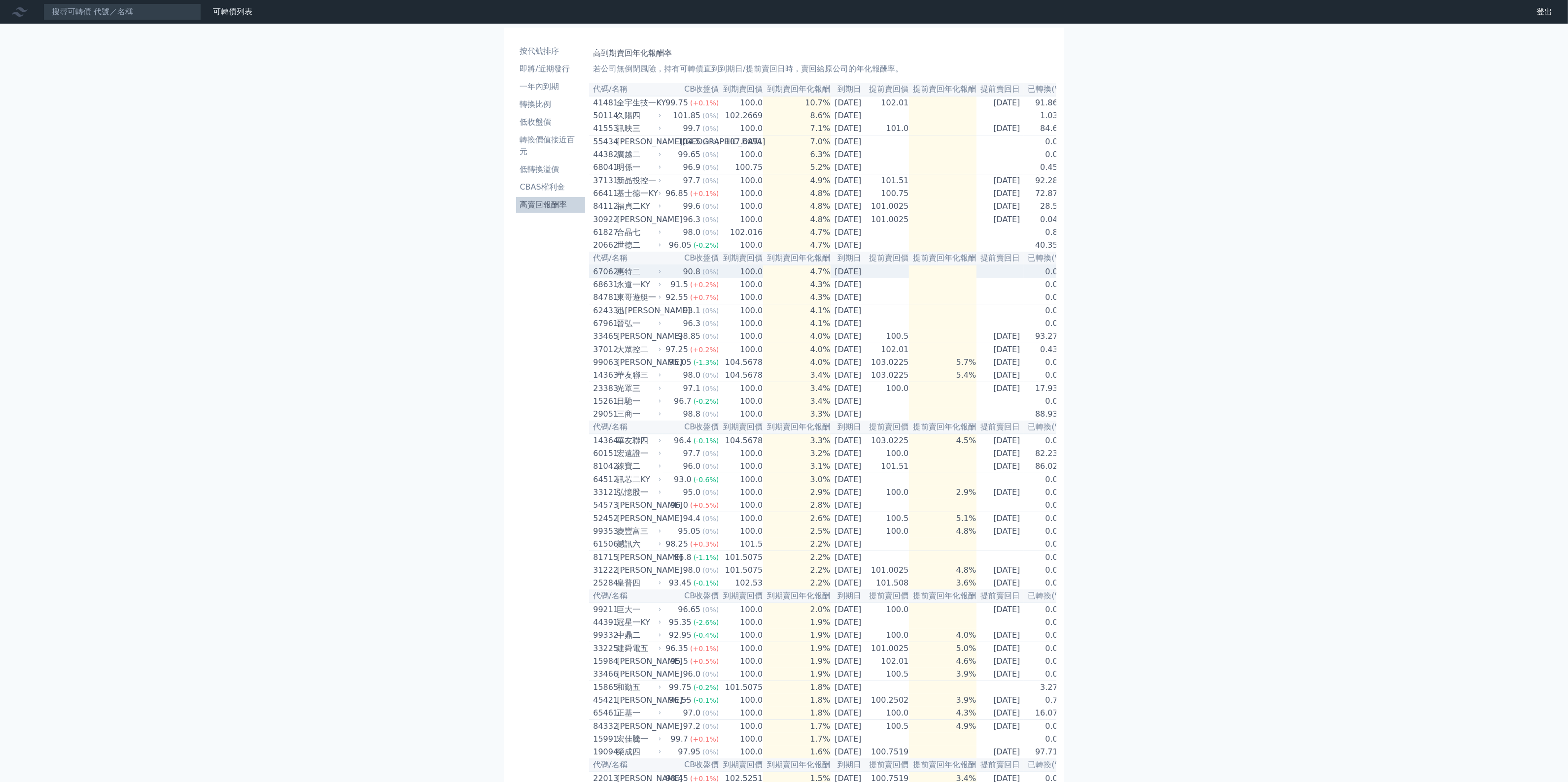
click at [763, 278] on td "4.7%" at bounding box center [797, 271] width 68 height 13
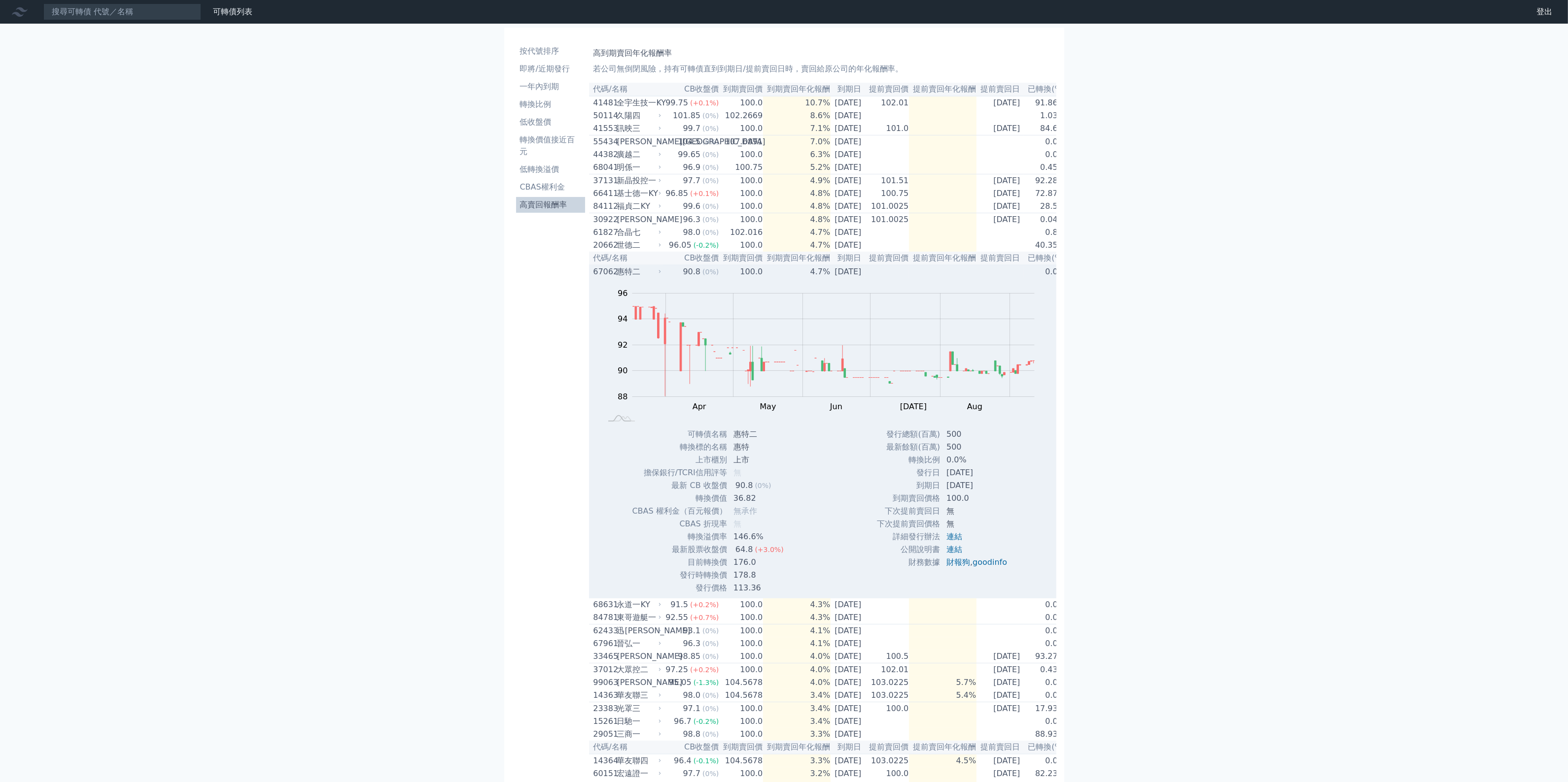
click at [763, 278] on td "4.7%" at bounding box center [797, 271] width 68 height 13
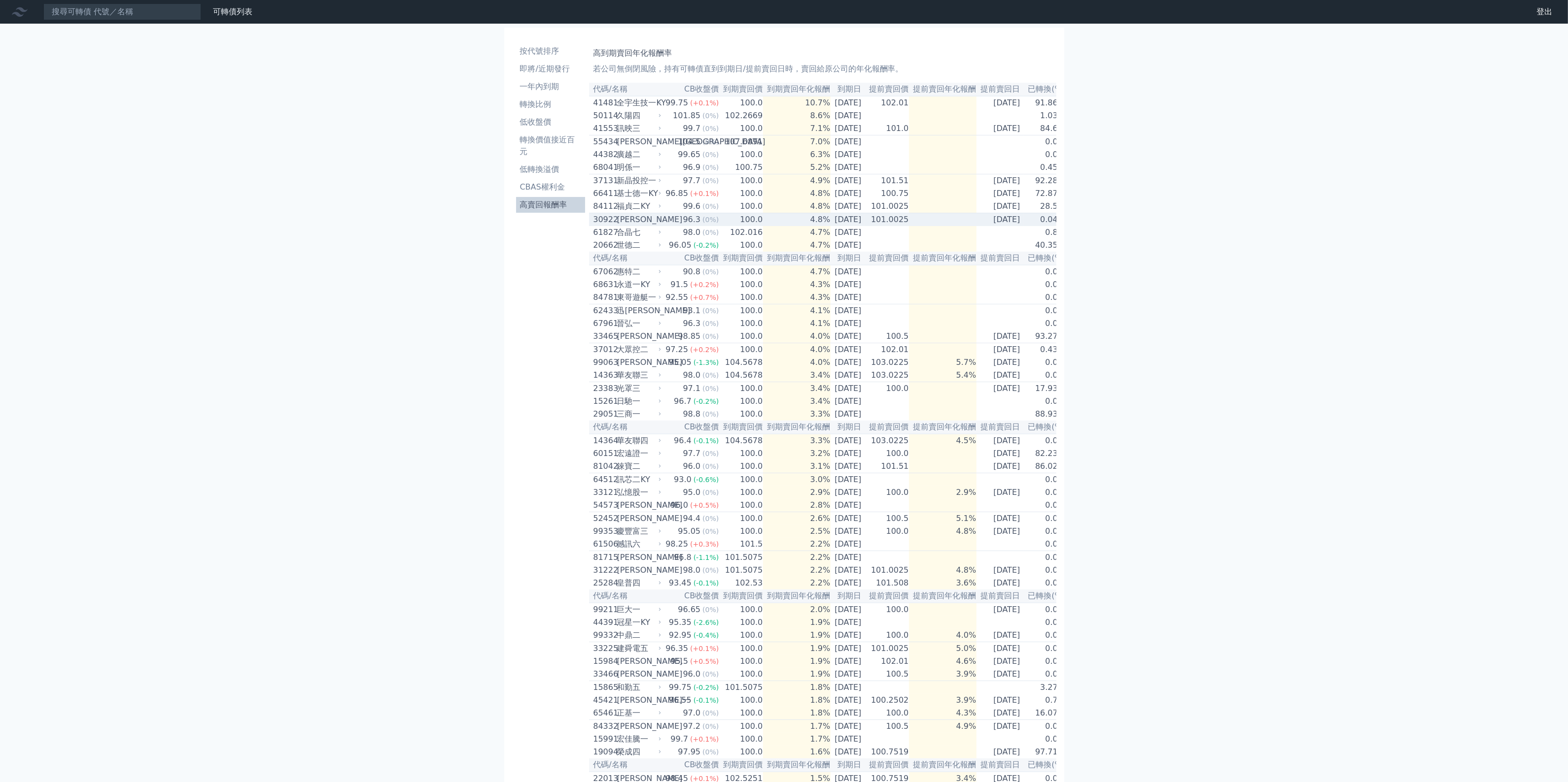
click at [769, 227] on td "4.8%" at bounding box center [797, 220] width 68 height 13
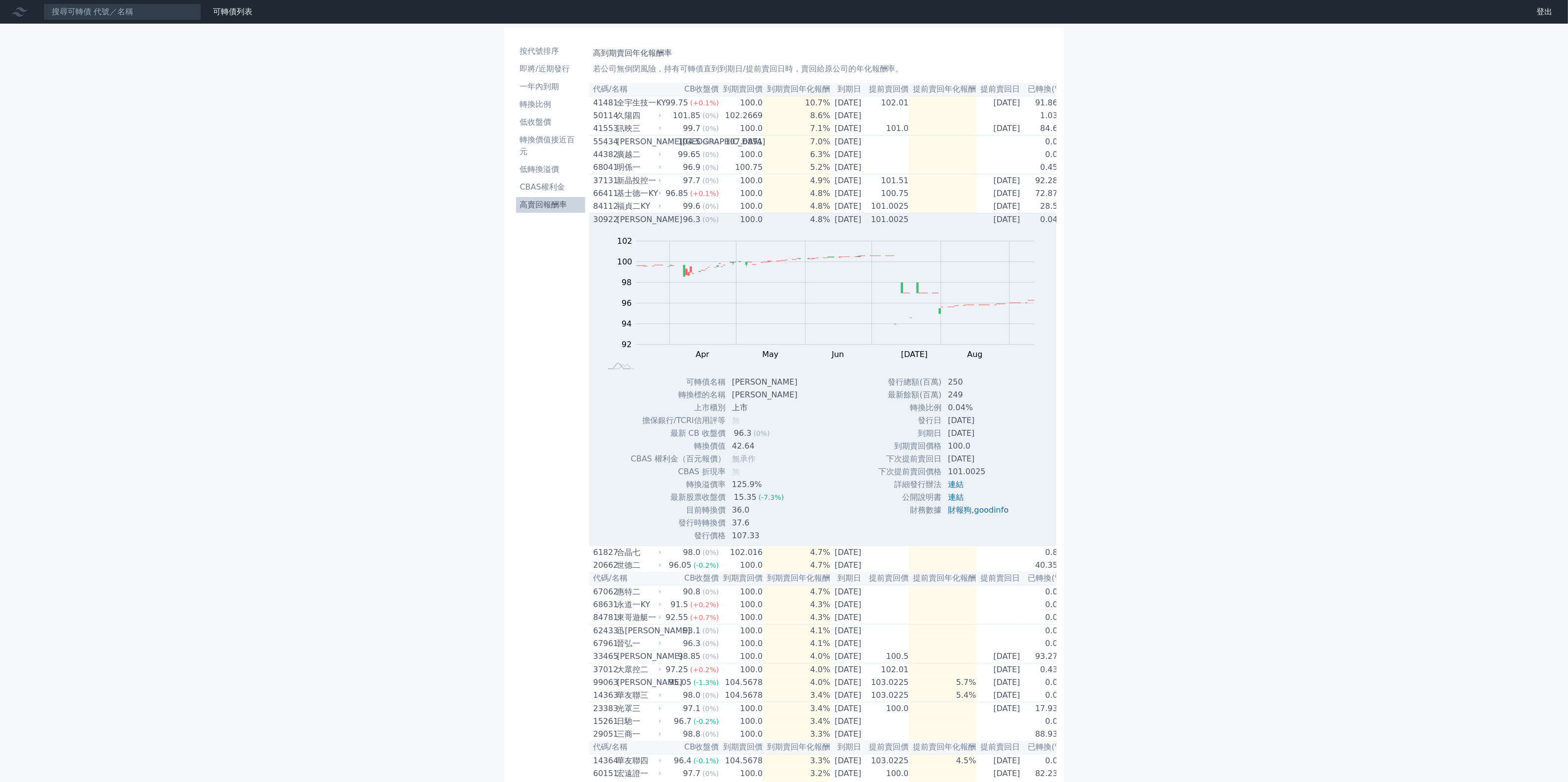
click at [741, 227] on td "100.0" at bounding box center [741, 220] width 43 height 13
